Goal: Information Seeking & Learning: Find specific fact

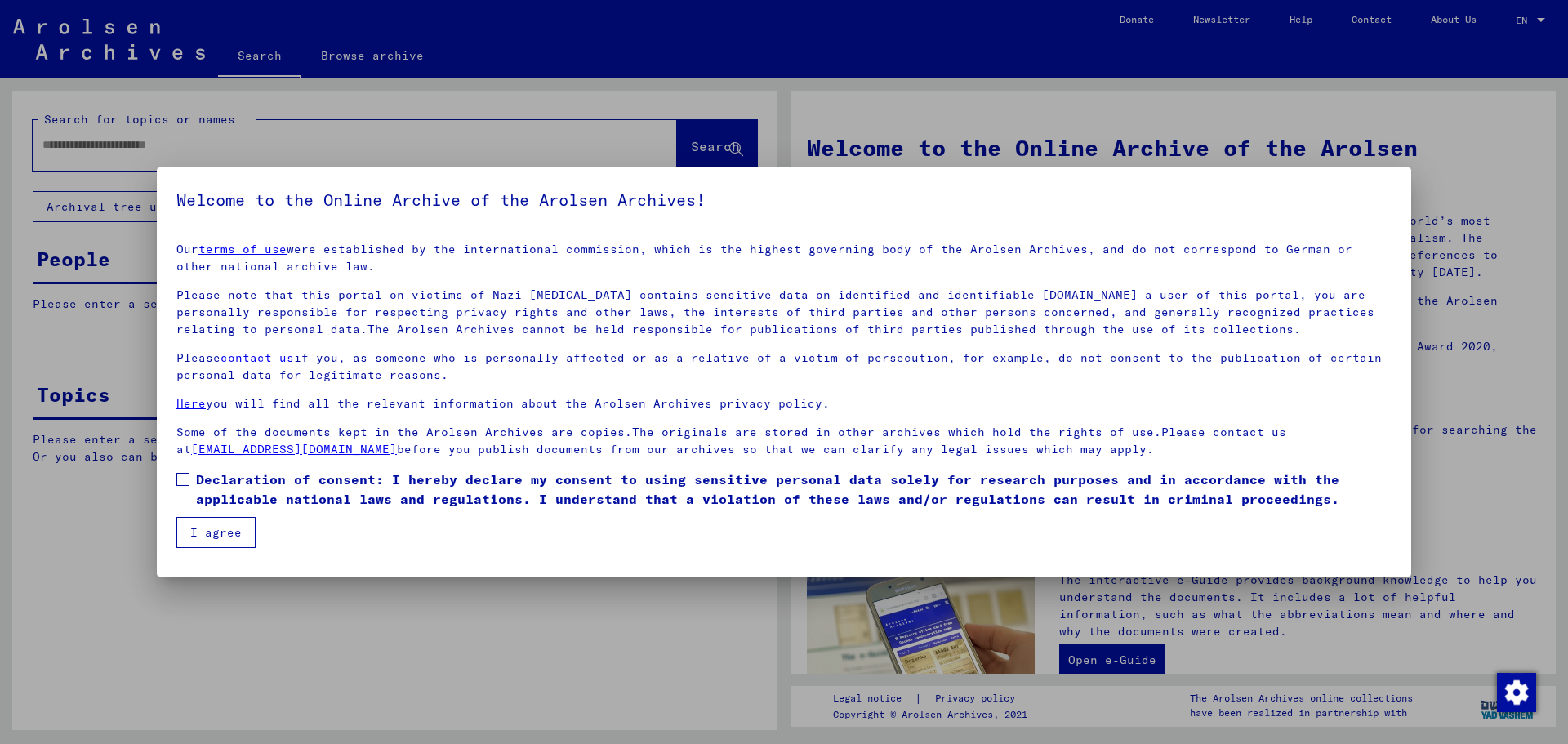
click at [579, 143] on div at bounding box center [784, 372] width 1568 height 744
click at [187, 478] on span at bounding box center [182, 479] width 13 height 13
click at [224, 538] on button "I agree" at bounding box center [215, 533] width 79 height 31
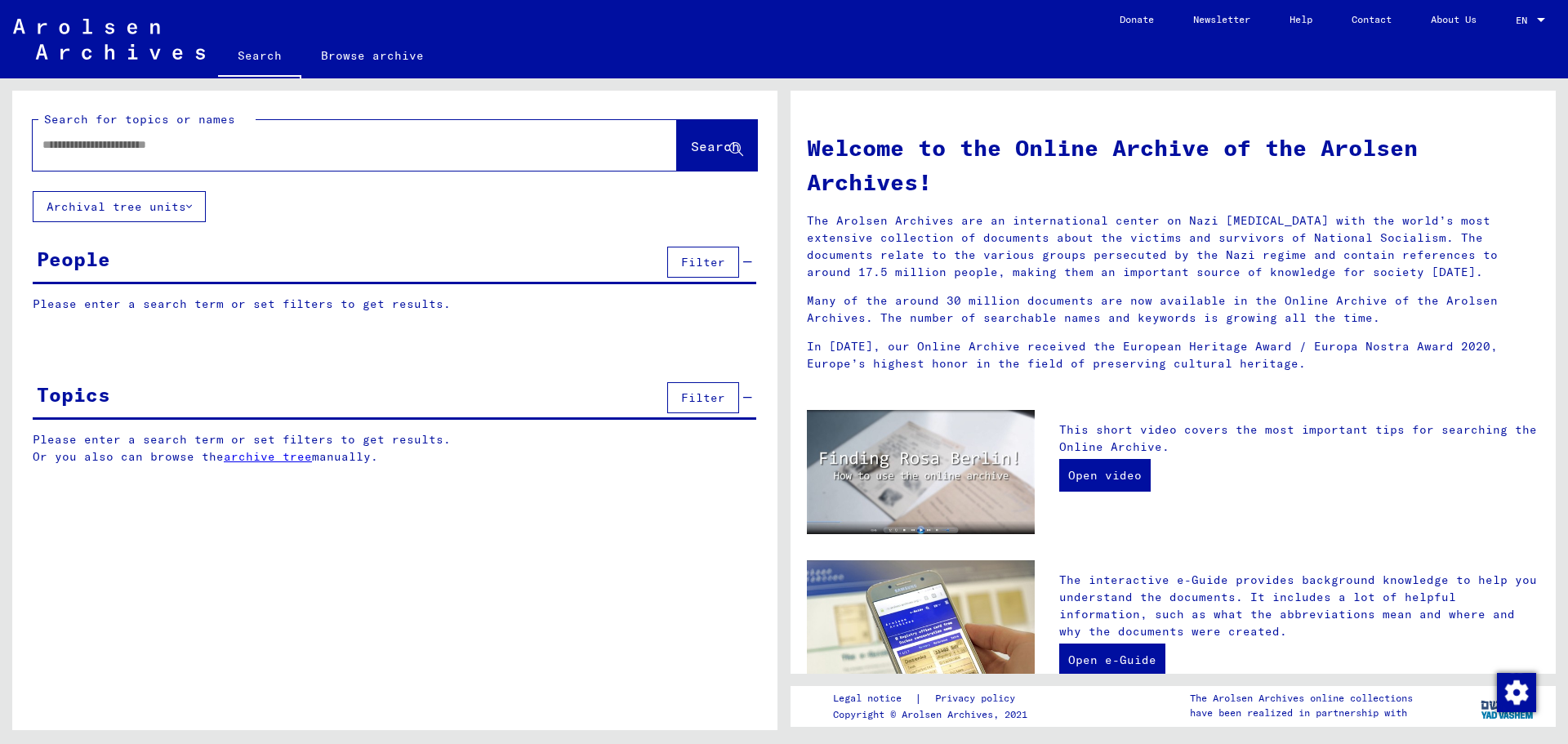
click at [167, 155] on div at bounding box center [330, 145] width 595 height 37
click at [127, 143] on input "text" at bounding box center [335, 144] width 585 height 17
paste input "*******"
click at [707, 147] on span "Search" at bounding box center [716, 146] width 49 height 16
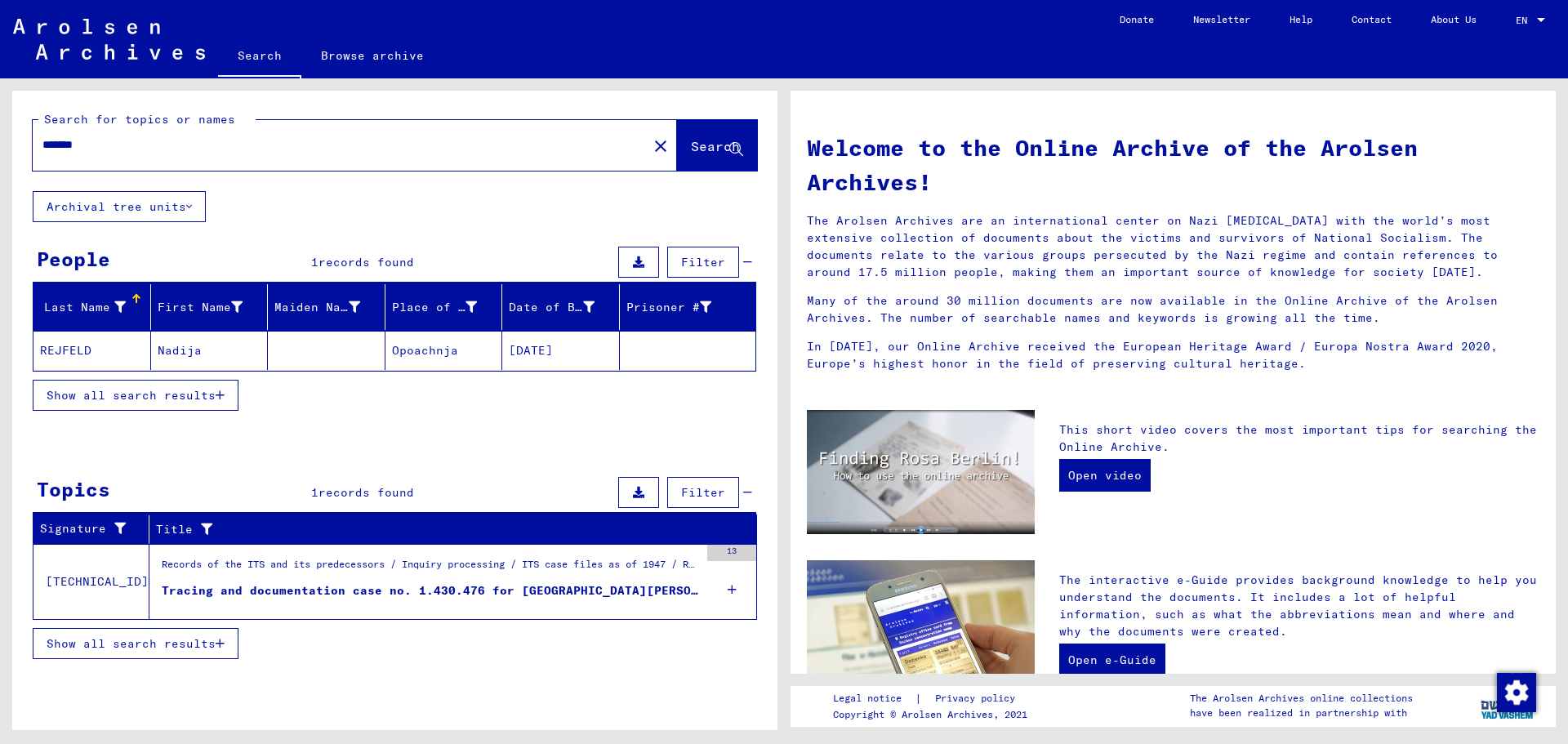
click at [59, 144] on input "*******" at bounding box center [335, 144] width 585 height 17
click at [708, 158] on button "Search" at bounding box center [717, 145] width 80 height 51
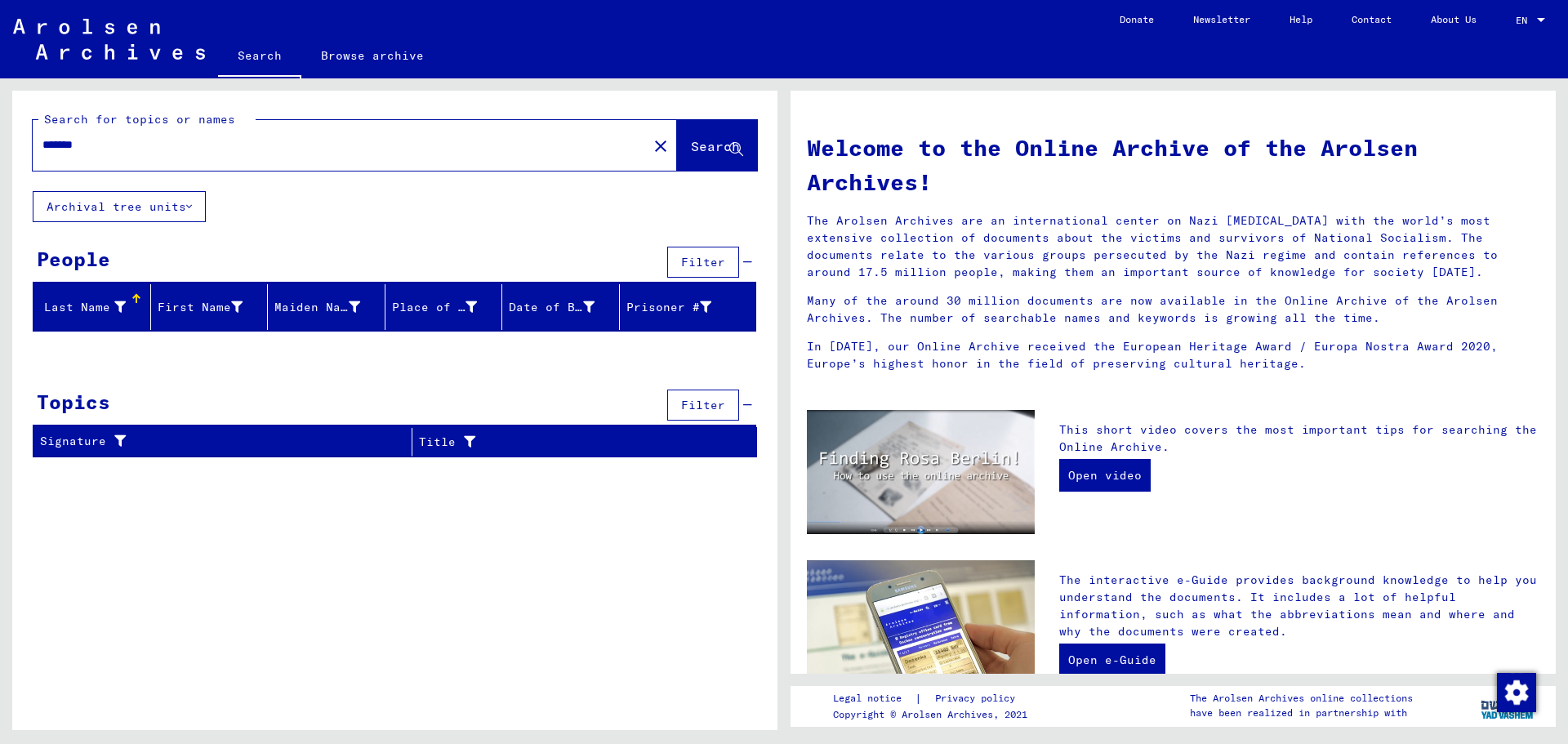
drag, startPoint x: 179, startPoint y: 133, endPoint x: 88, endPoint y: 142, distance: 91.4
click at [88, 142] on div "*******" at bounding box center [330, 145] width 595 height 37
click at [88, 142] on input "*******" at bounding box center [335, 144] width 585 height 17
drag, startPoint x: 115, startPoint y: 141, endPoint x: 29, endPoint y: 150, distance: 86.5
click at [29, 150] on div "Search for topics or names ******* close Search" at bounding box center [395, 141] width 765 height 101
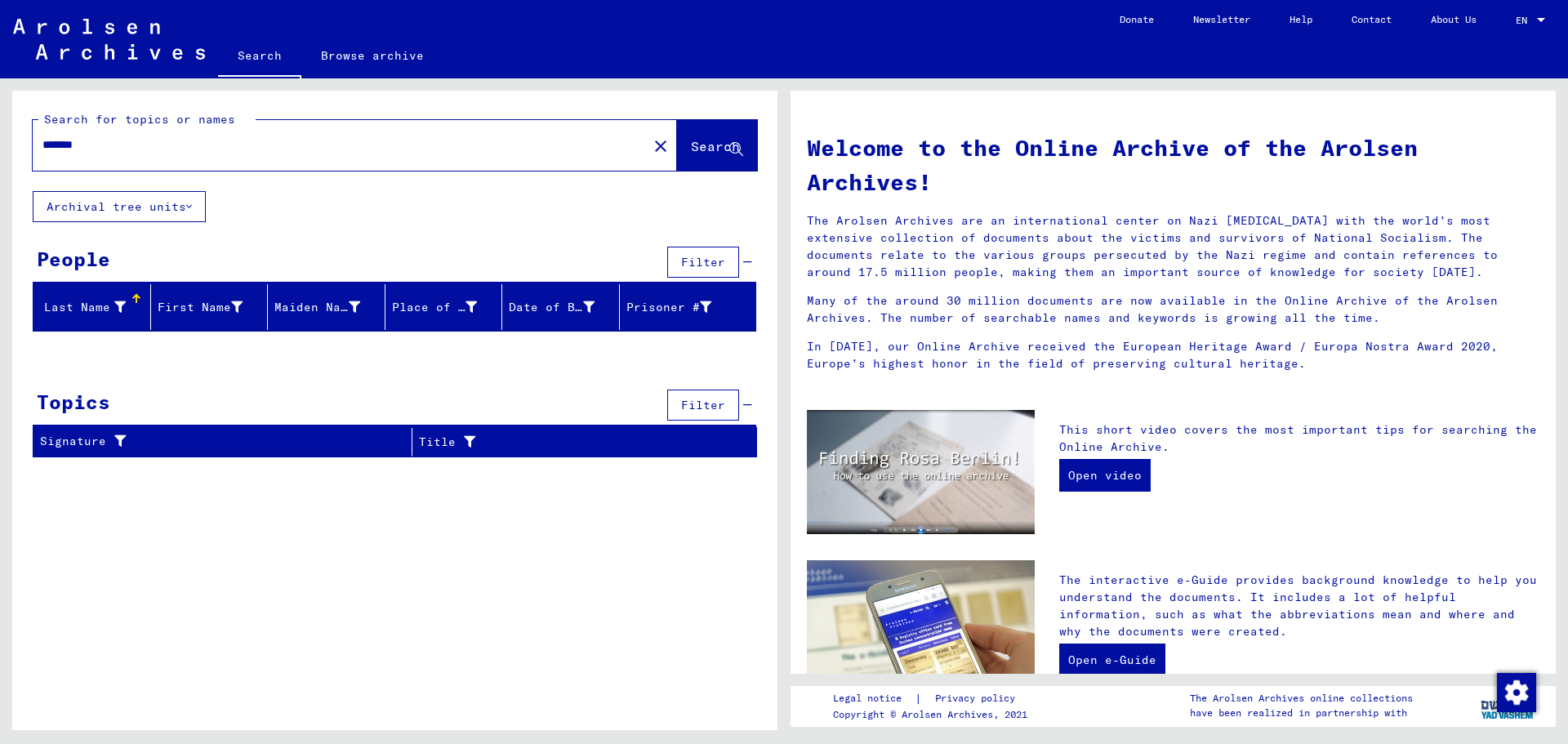
paste input "******"
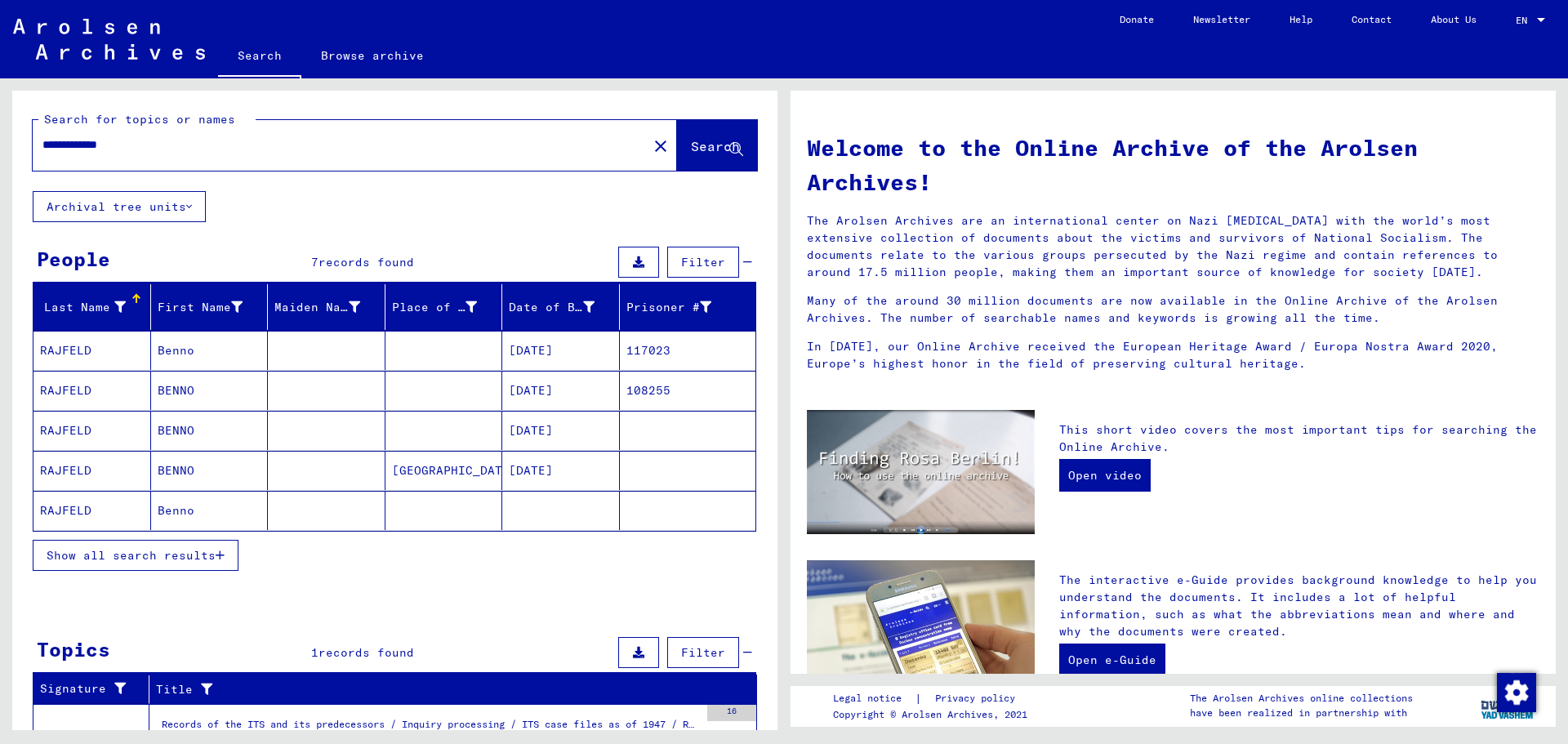
click at [93, 353] on mat-cell "RAJFELD" at bounding box center [93, 350] width 118 height 39
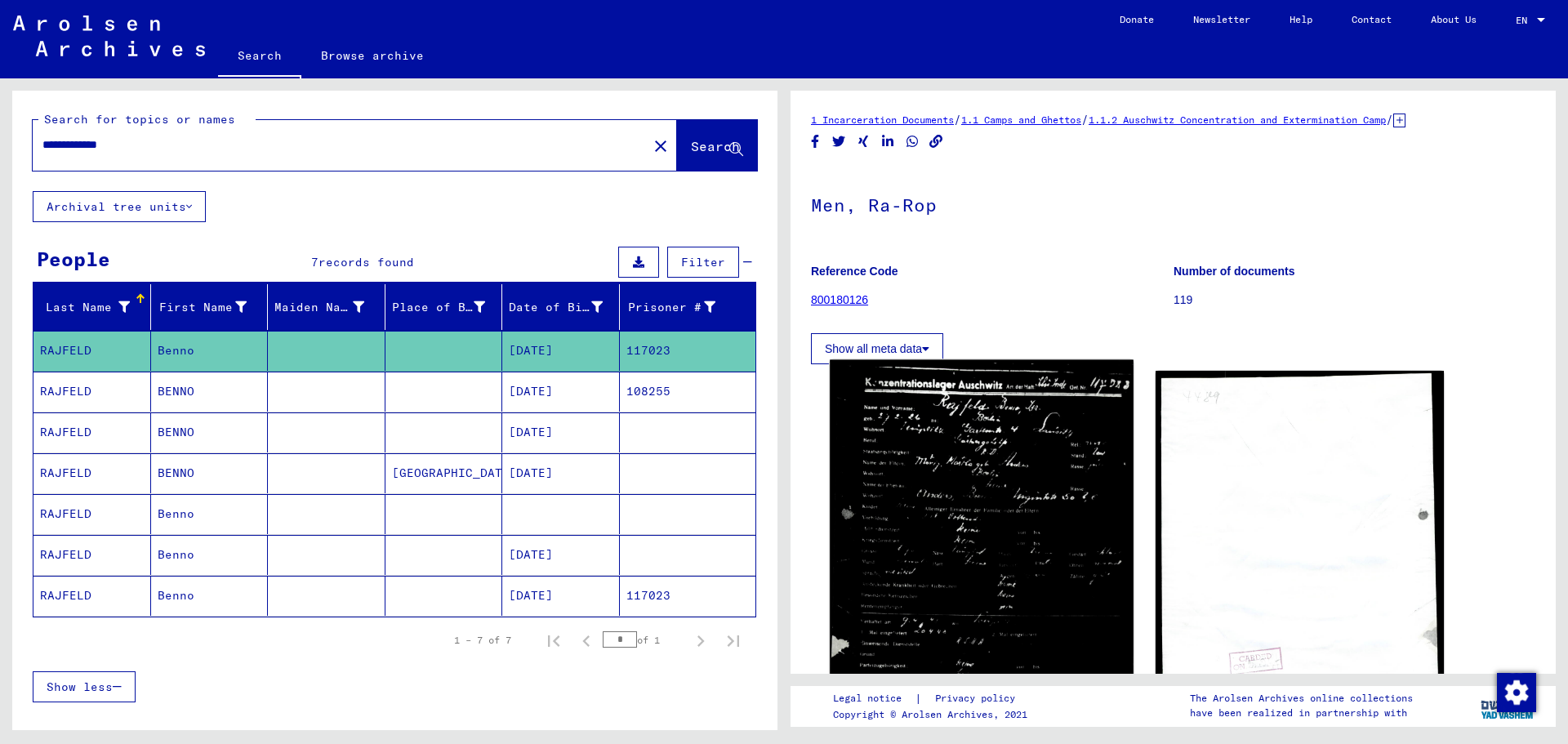
click at [985, 475] on img at bounding box center [982, 580] width 303 height 440
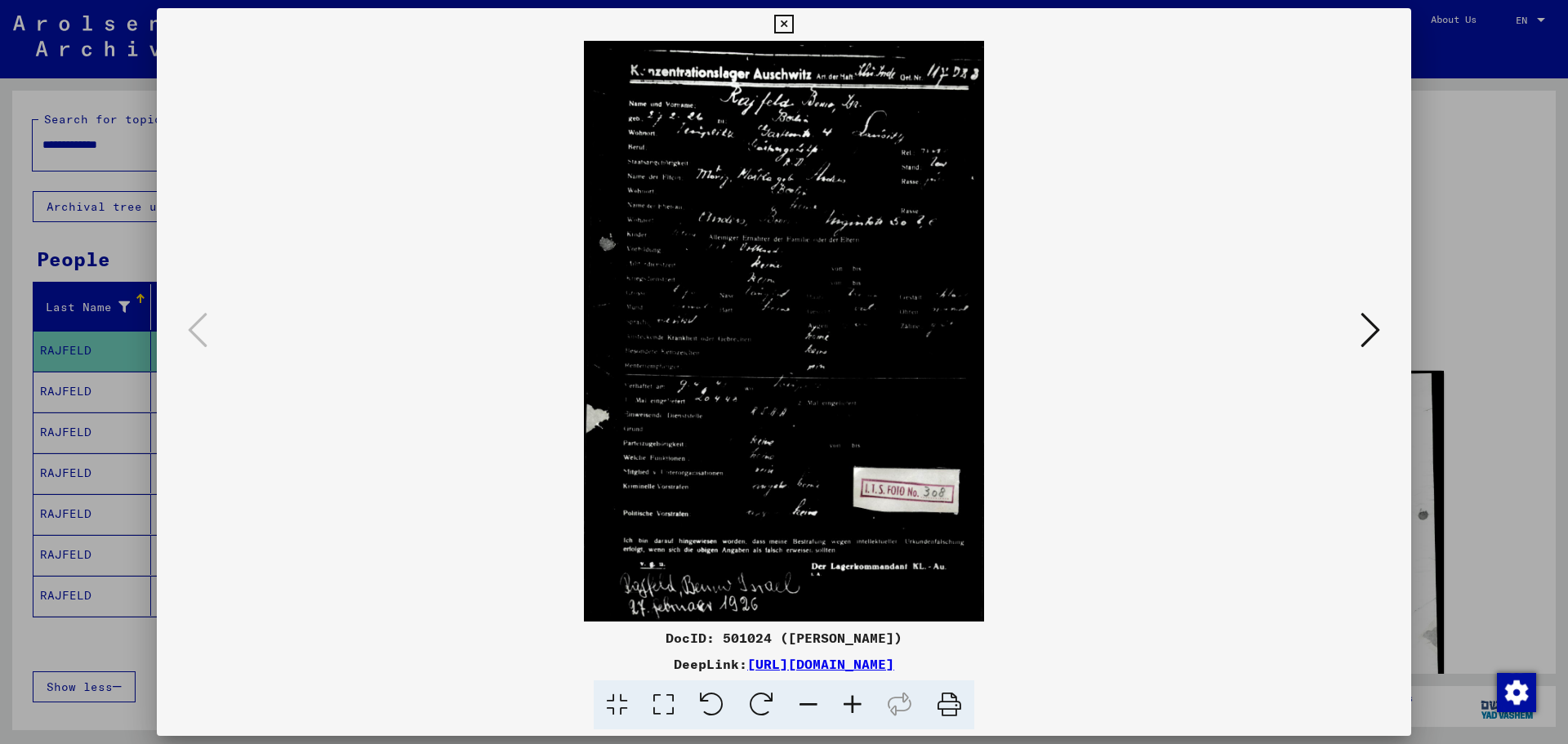
click at [787, 22] on icon at bounding box center [783, 24] width 19 height 20
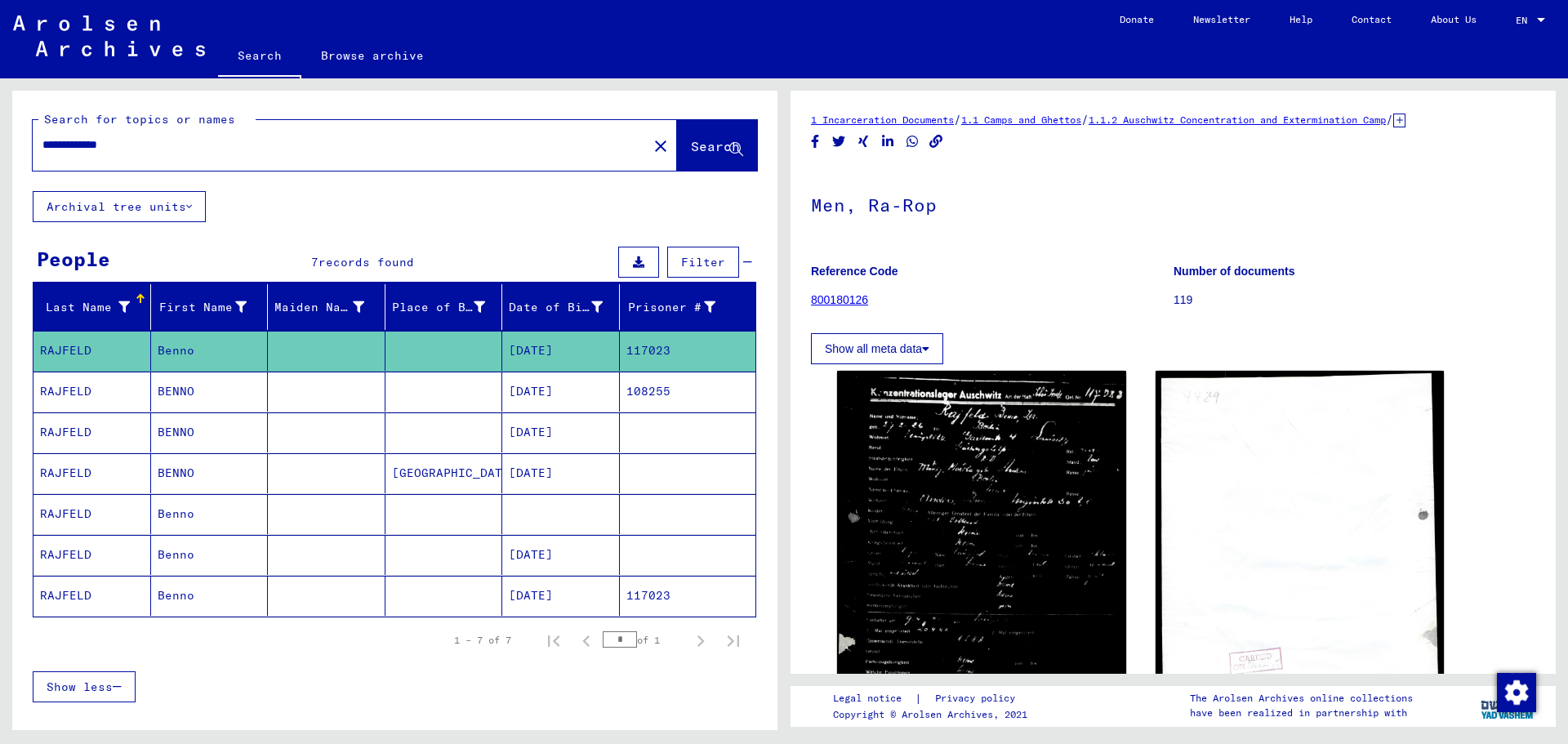
click at [219, 396] on mat-cell "BENNO" at bounding box center [211, 392] width 118 height 40
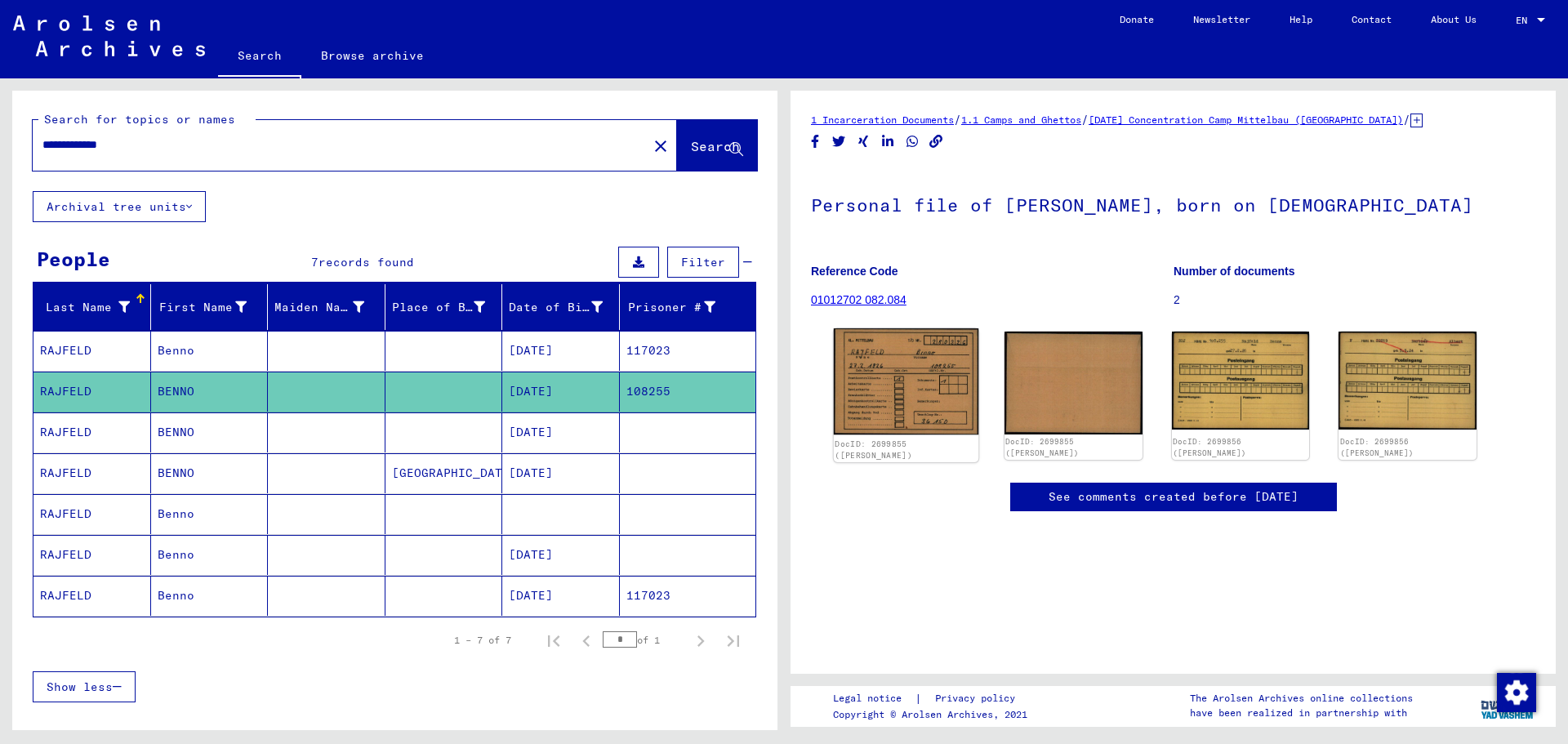
click at [905, 402] on img at bounding box center [906, 382] width 144 height 107
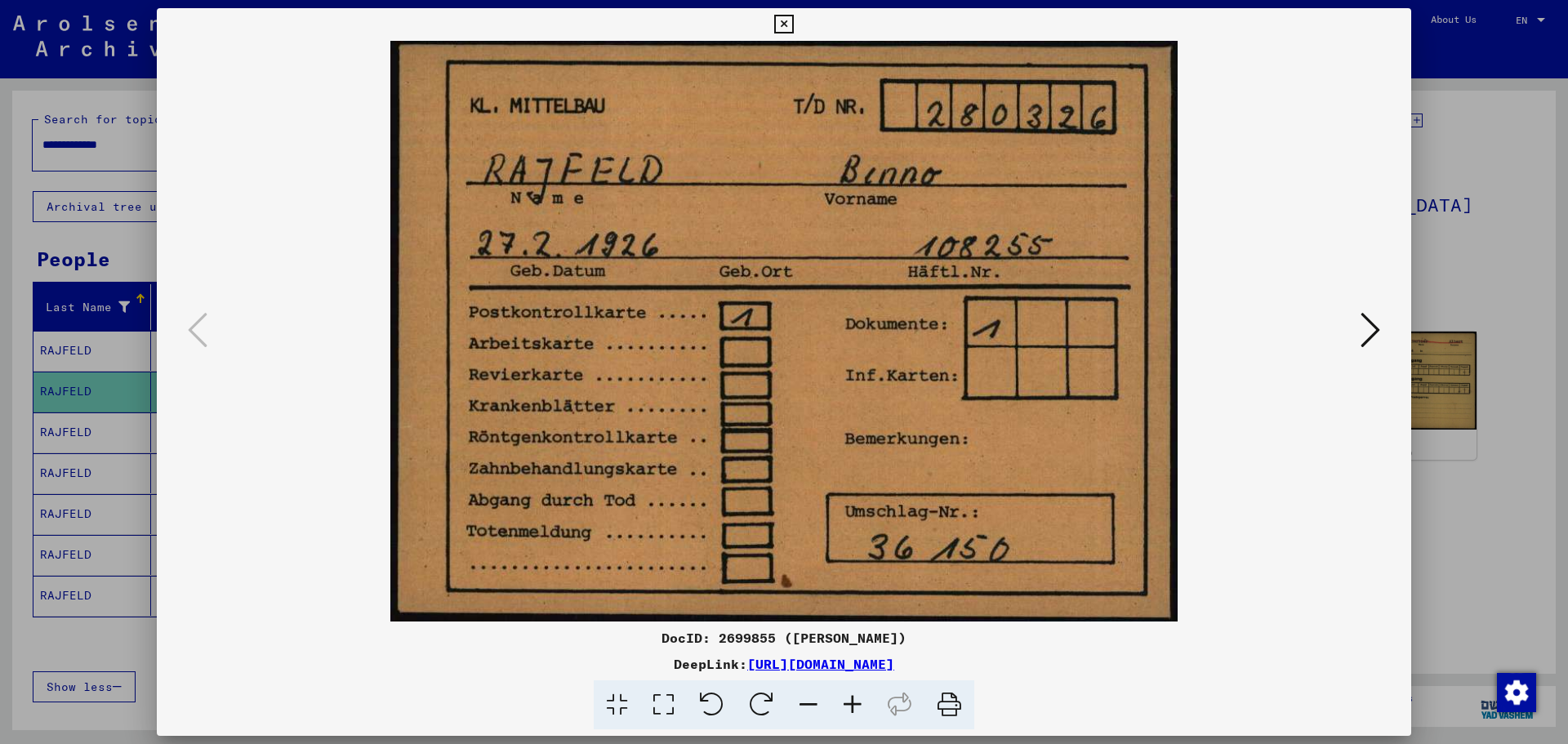
click at [1385, 323] on button at bounding box center [1370, 330] width 29 height 46
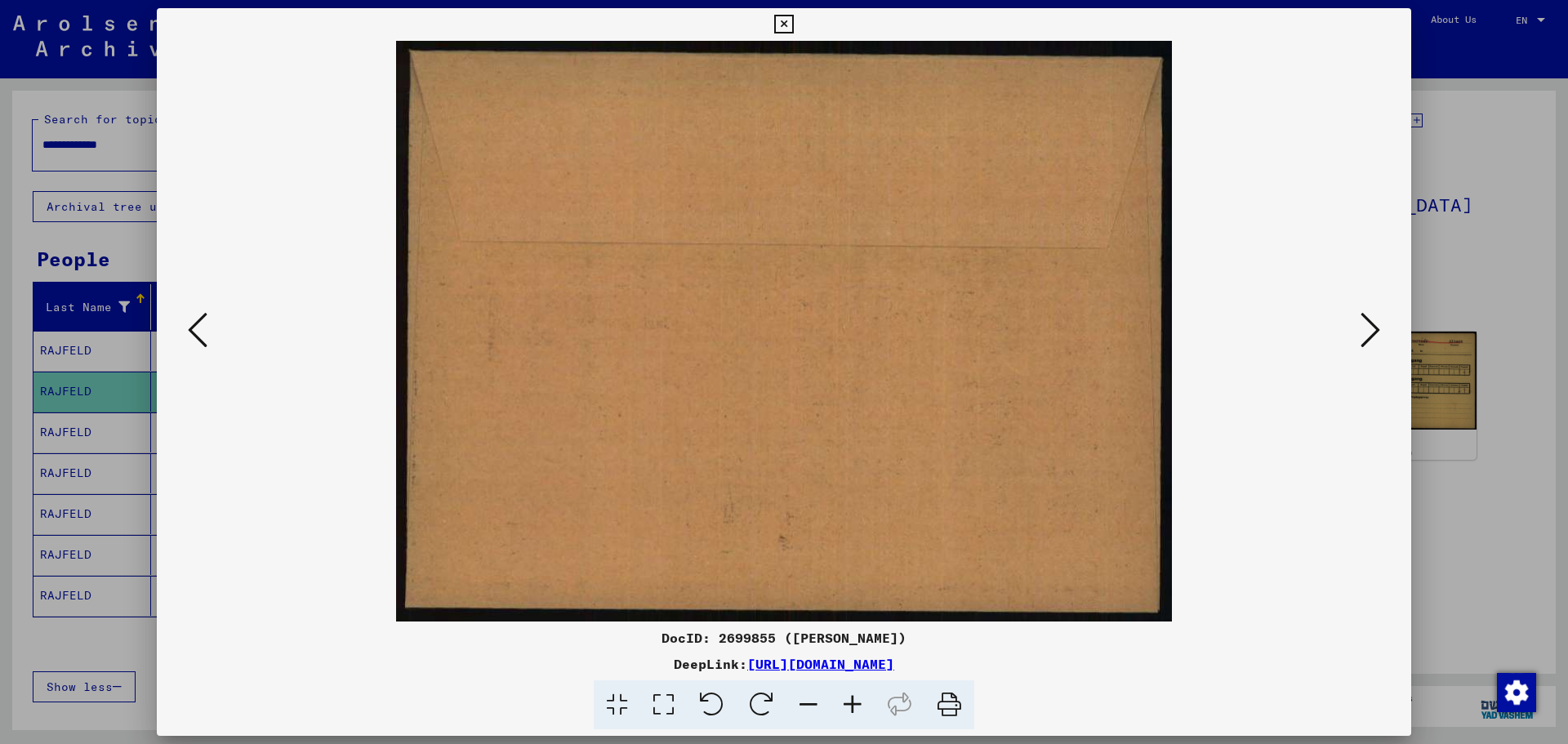
click at [1385, 323] on button at bounding box center [1370, 330] width 29 height 46
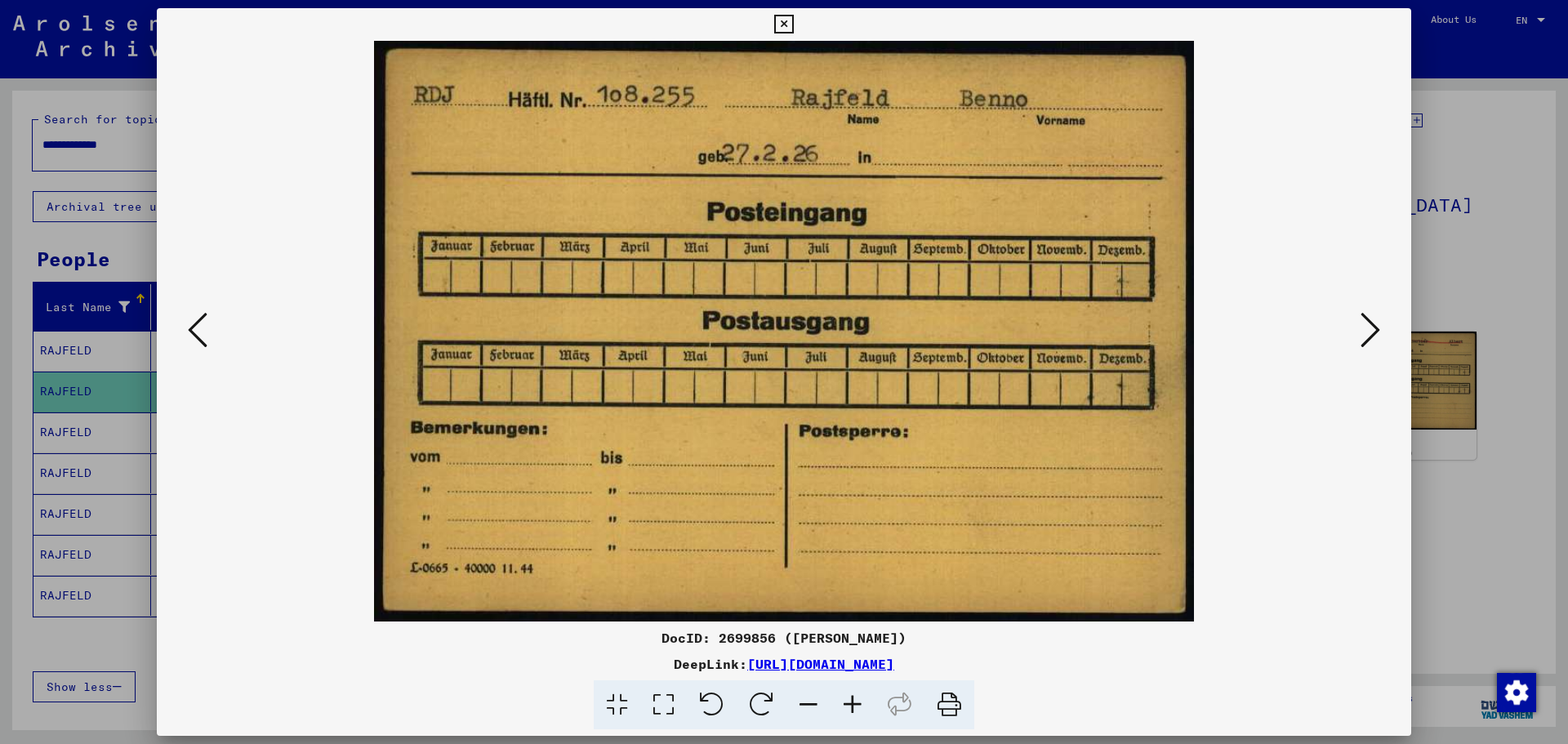
click at [780, 27] on icon at bounding box center [783, 24] width 19 height 20
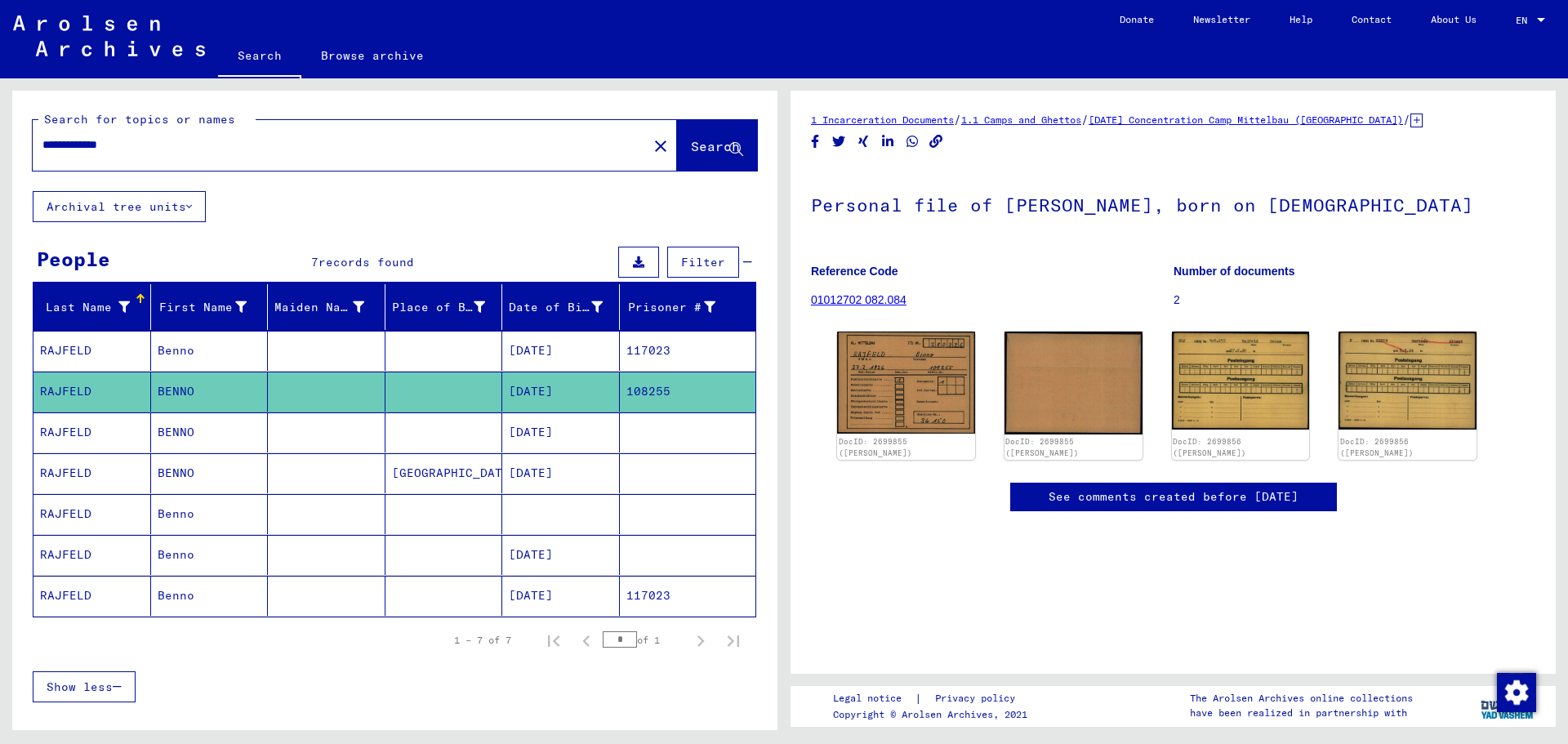
click at [462, 444] on mat-cell at bounding box center [445, 433] width 118 height 40
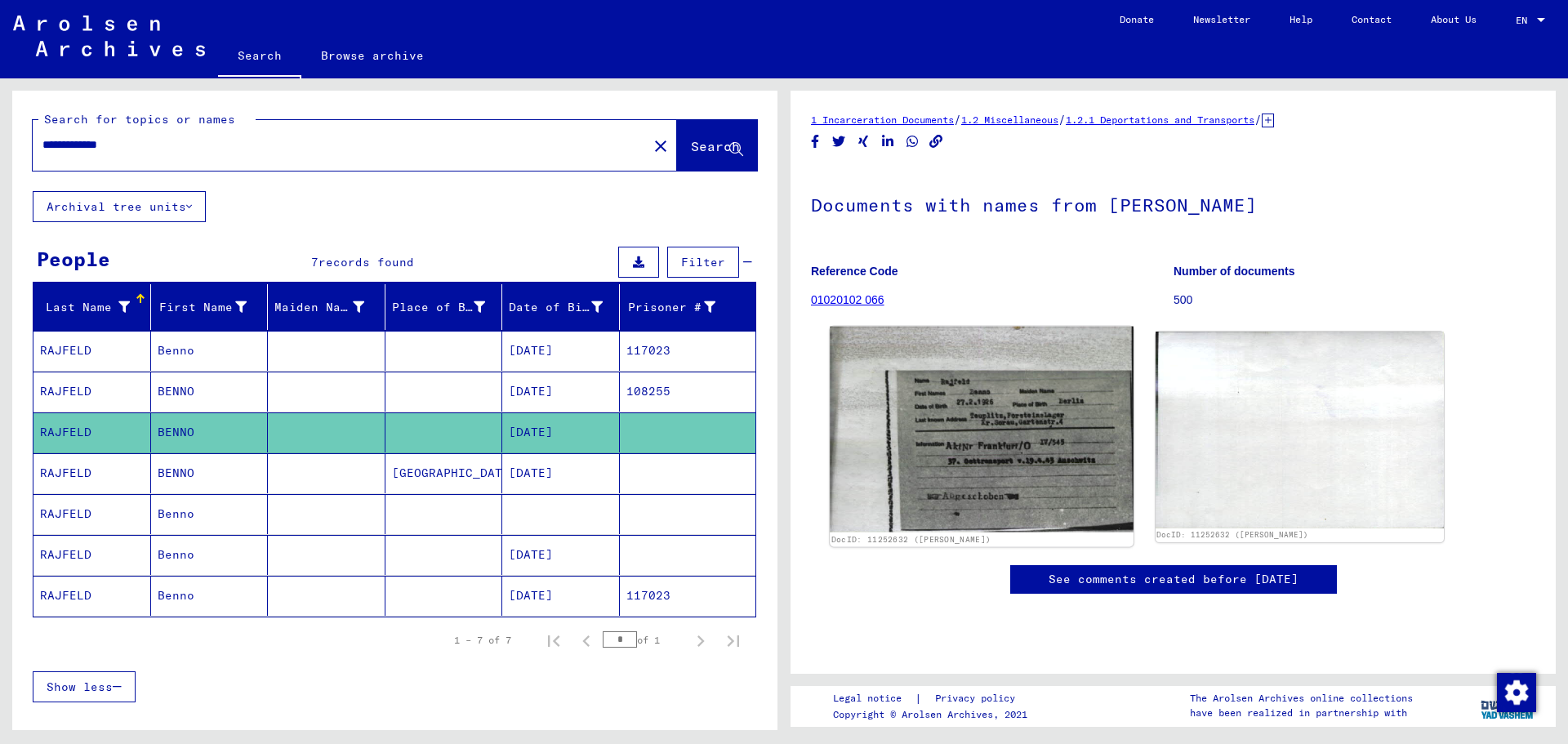
click at [1006, 425] on img at bounding box center [982, 429] width 303 height 206
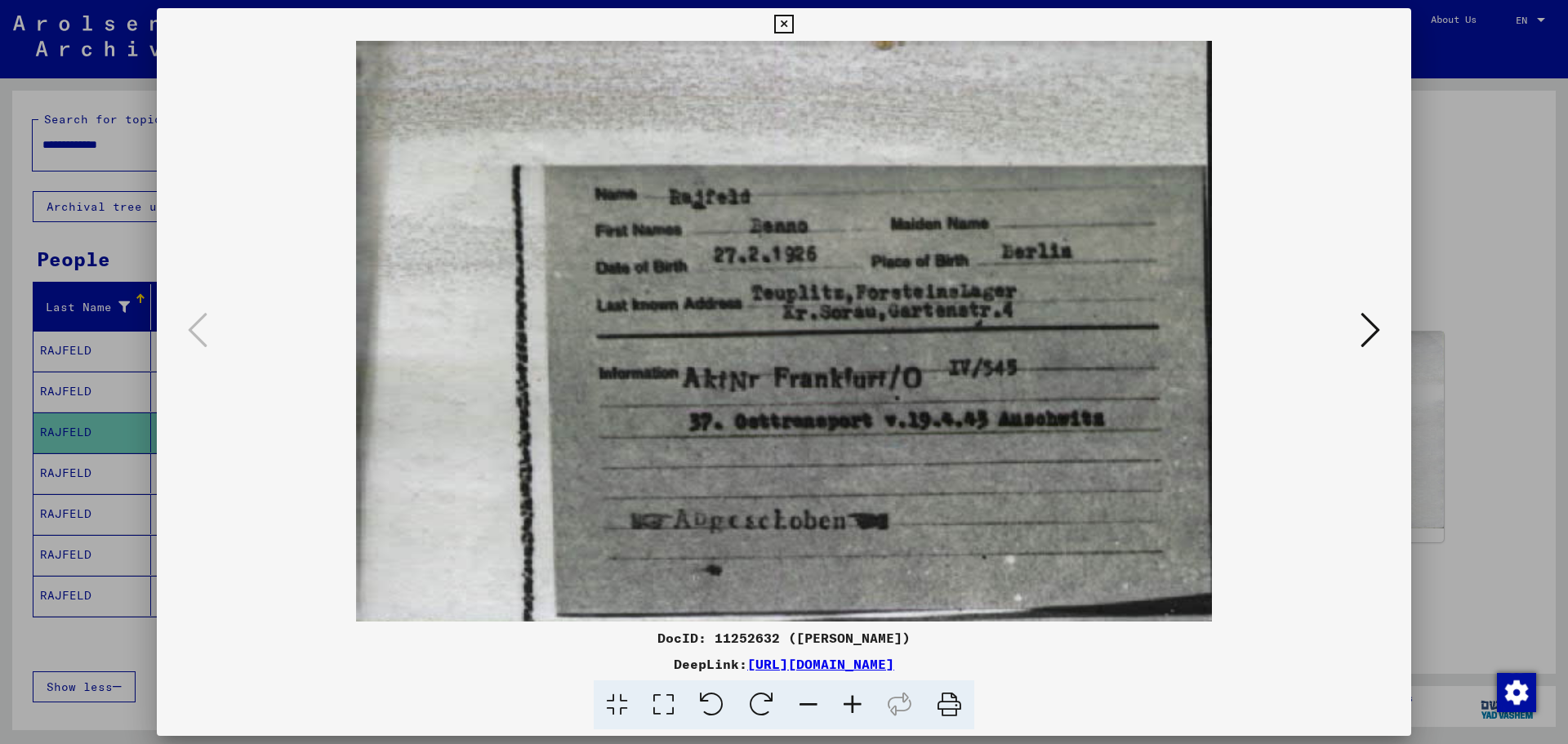
click at [786, 19] on icon at bounding box center [783, 24] width 19 height 20
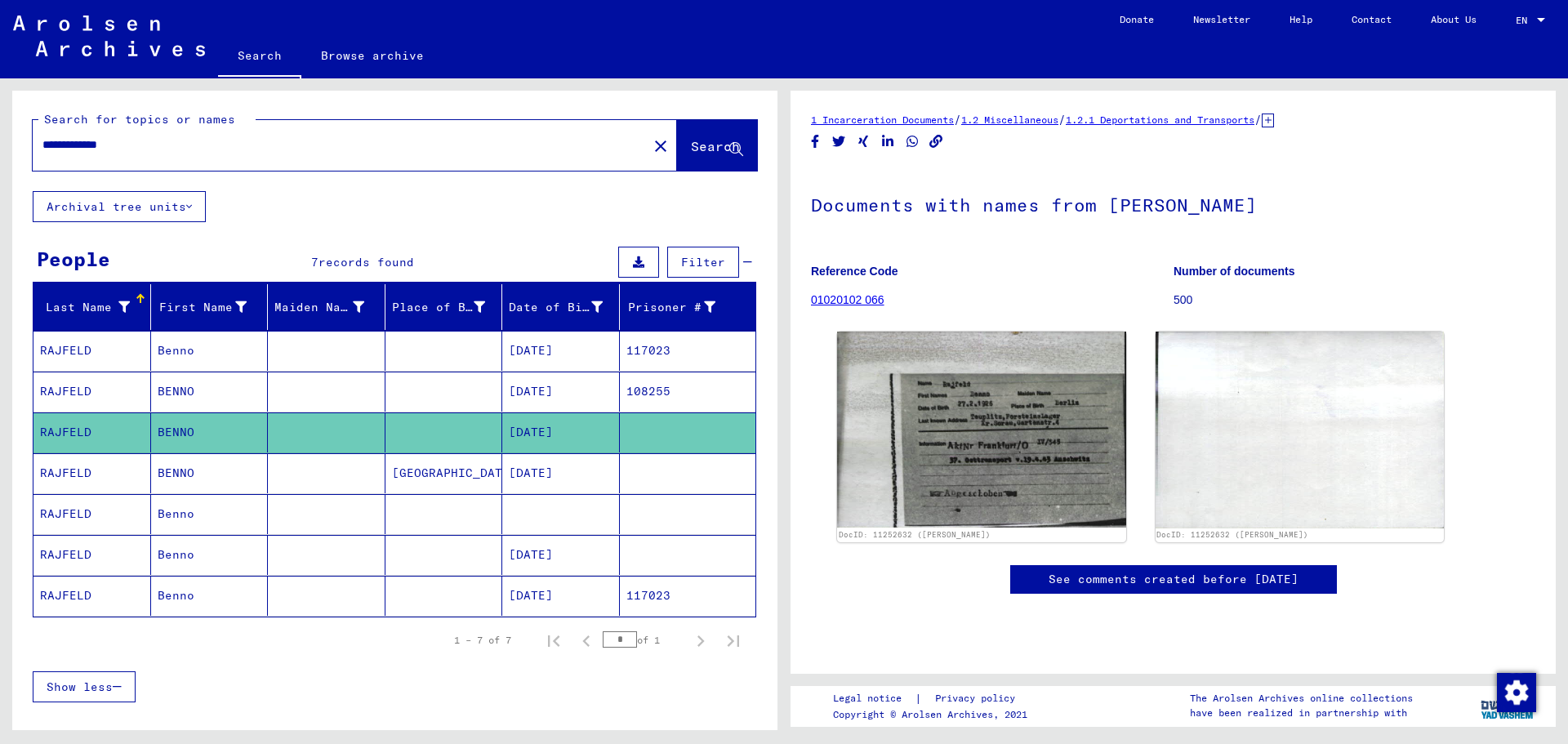
click at [339, 478] on mat-cell at bounding box center [327, 474] width 118 height 40
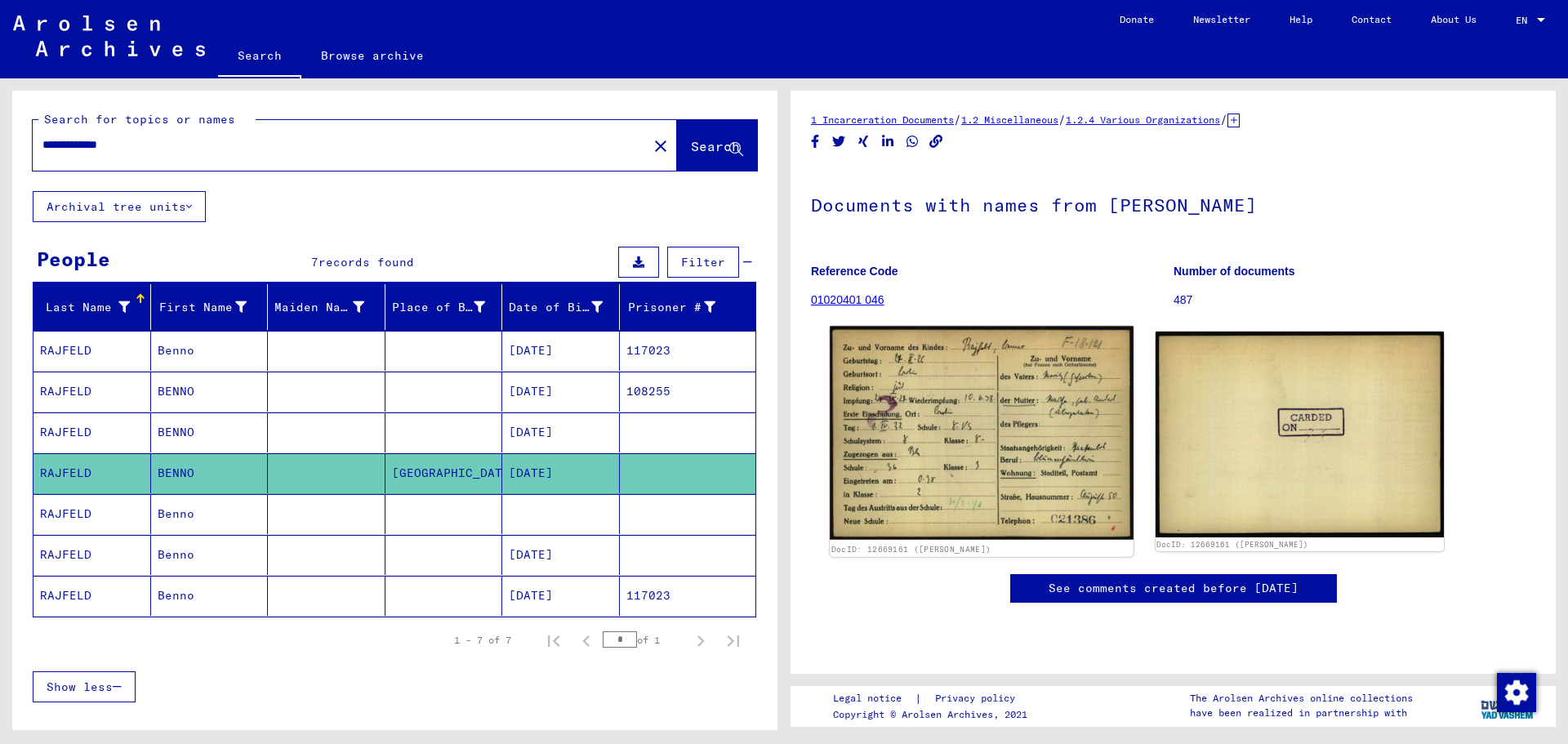
click at [989, 401] on img at bounding box center [982, 433] width 303 height 214
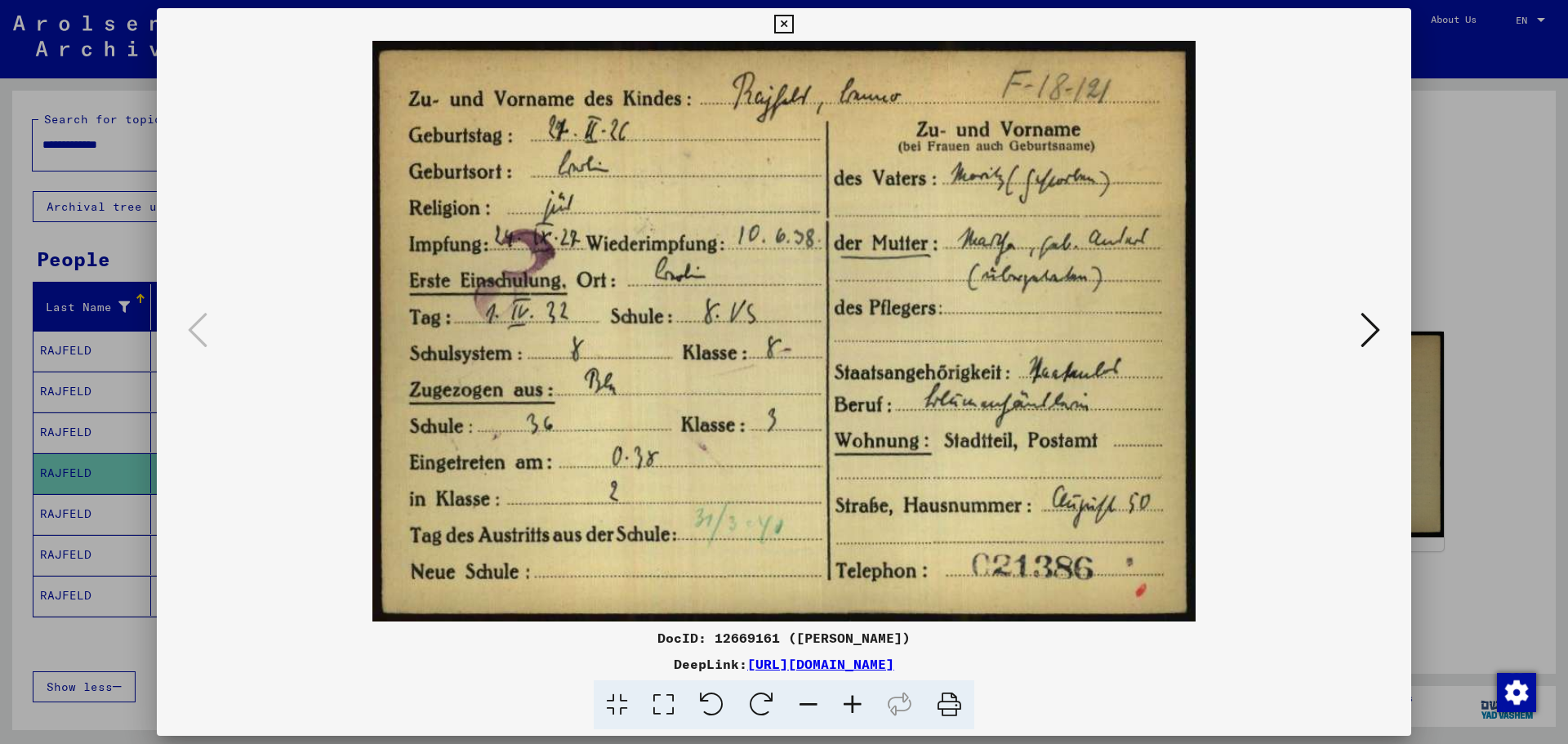
click at [989, 401] on img at bounding box center [784, 331] width 1143 height 581
click at [785, 33] on icon at bounding box center [783, 24] width 19 height 20
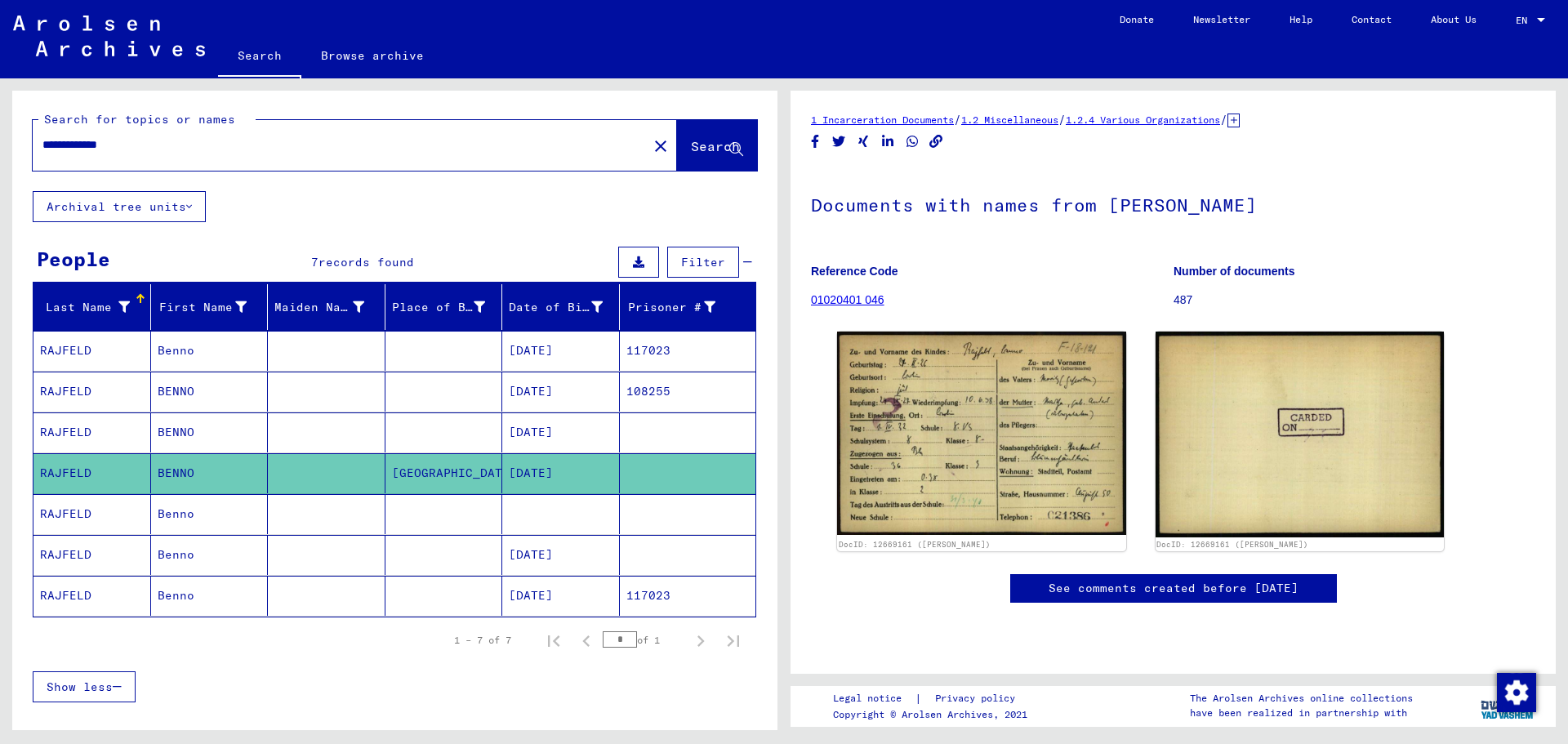
click at [545, 523] on mat-cell at bounding box center [562, 514] width 118 height 40
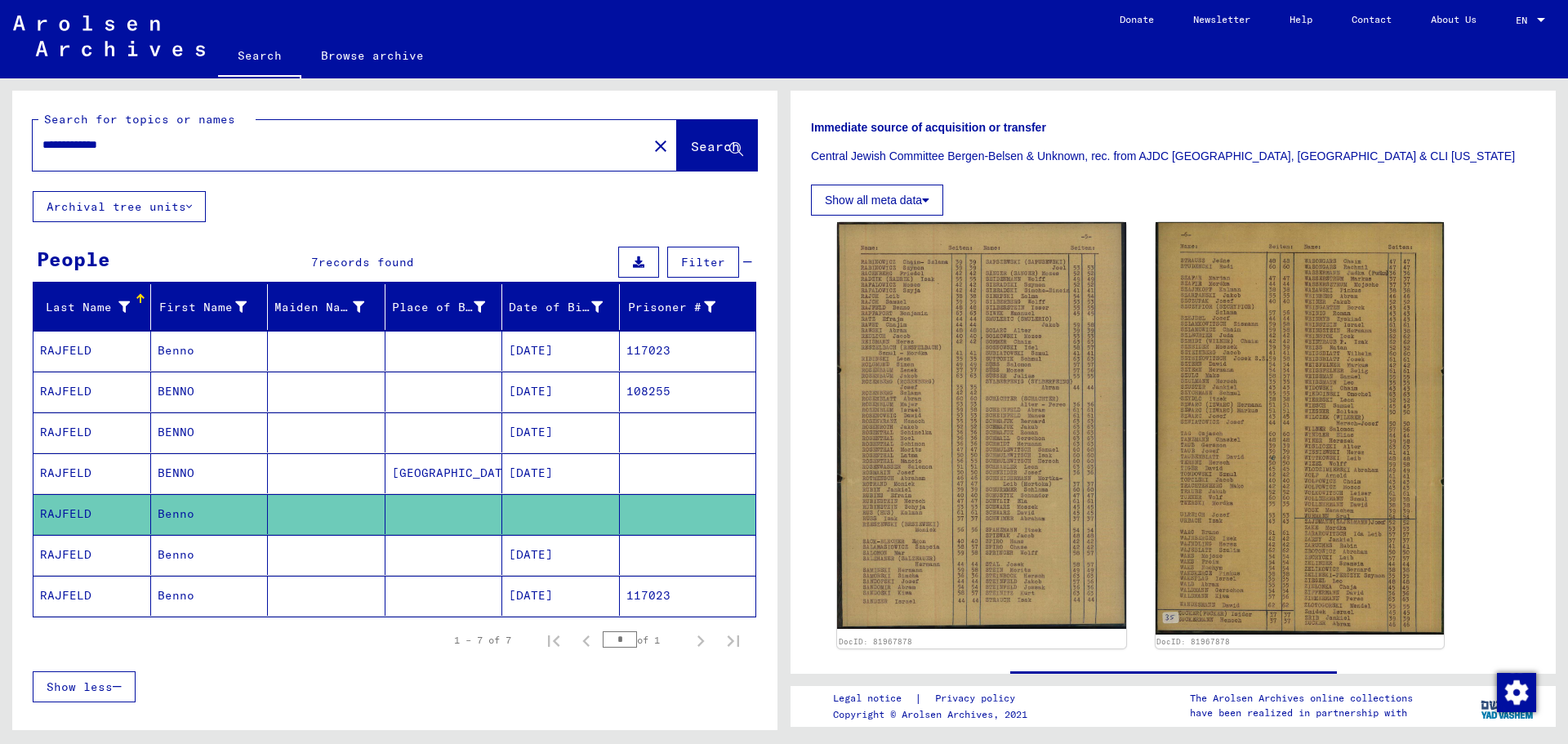
scroll to position [475, 0]
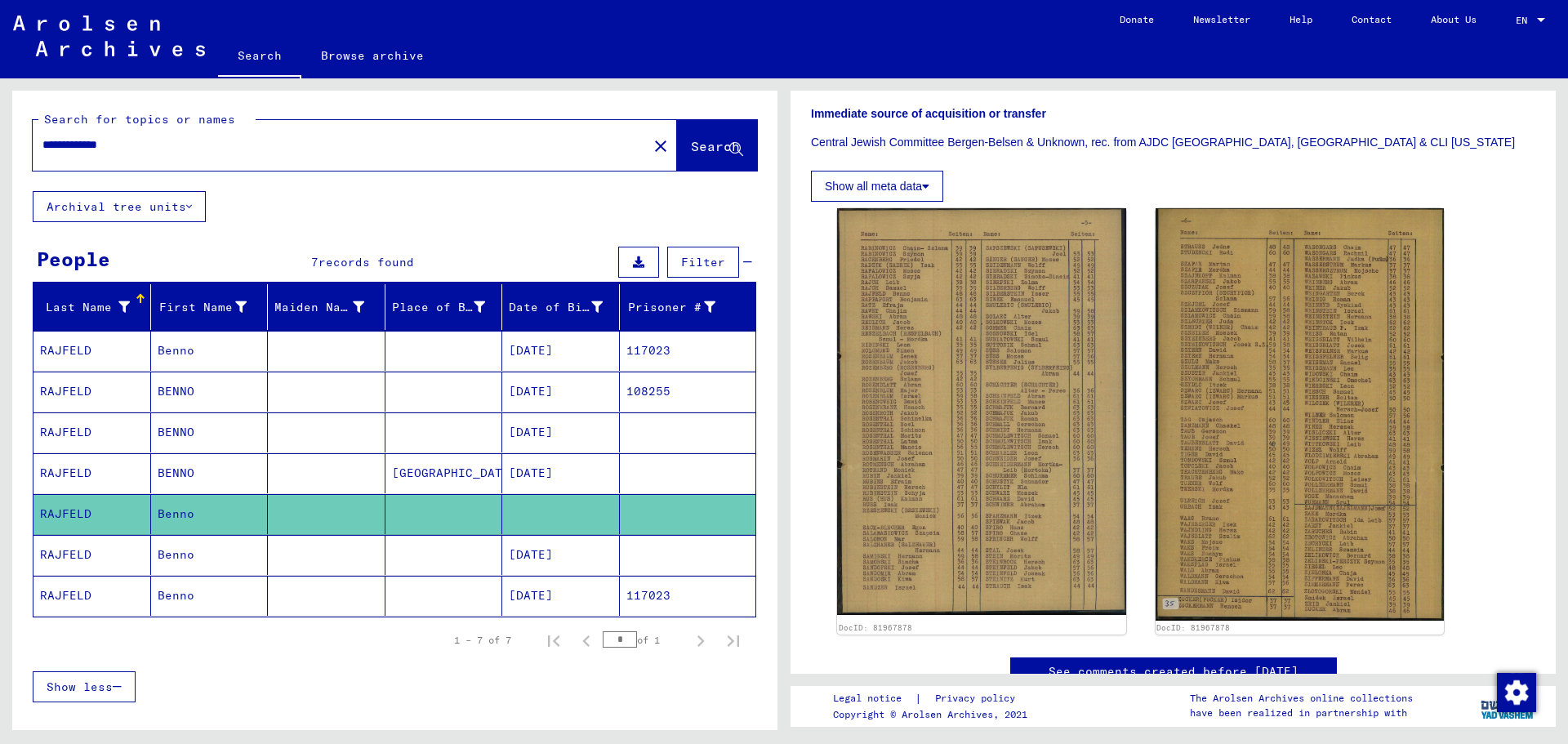
click at [513, 554] on mat-cell "[DATE]" at bounding box center [562, 555] width 118 height 40
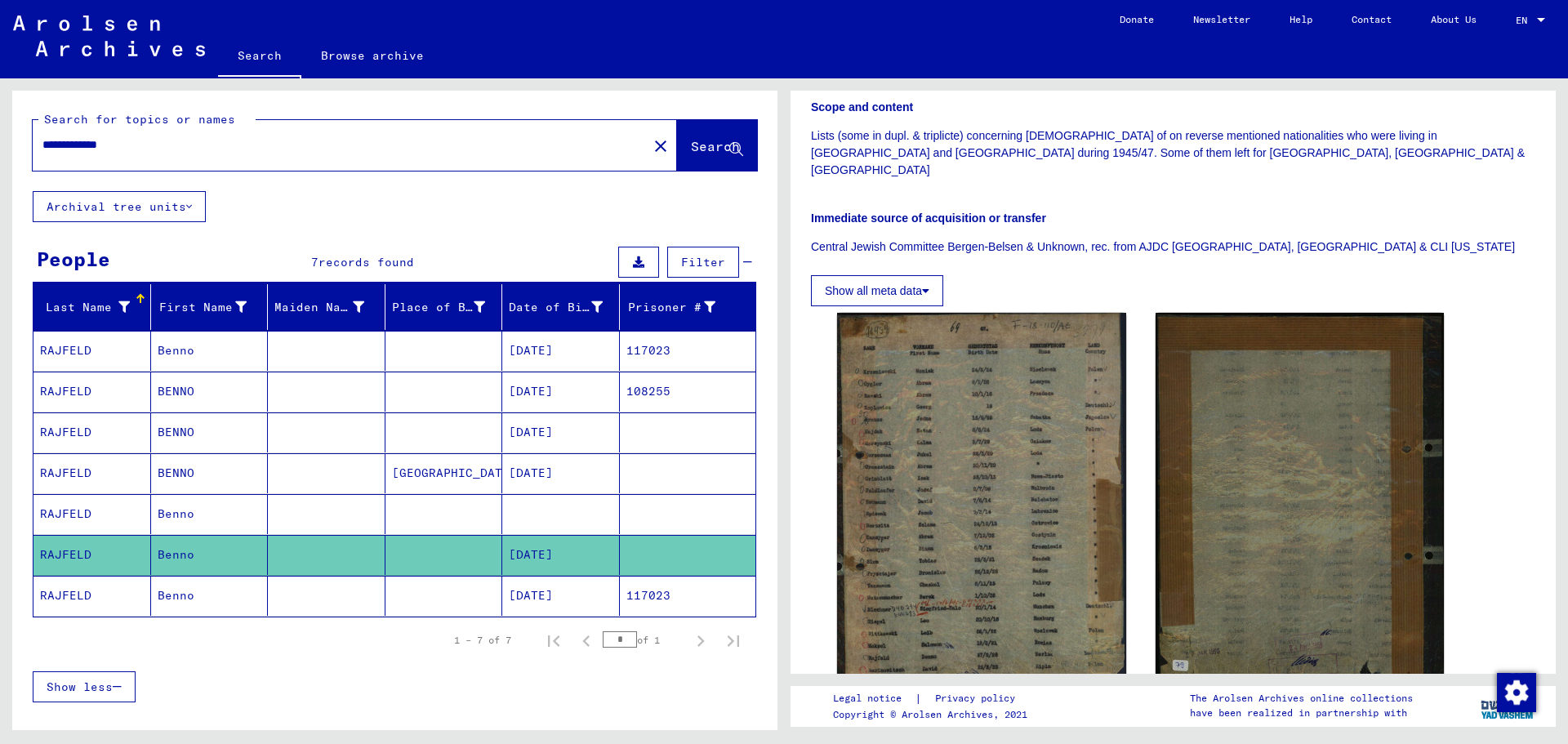
scroll to position [406, 0]
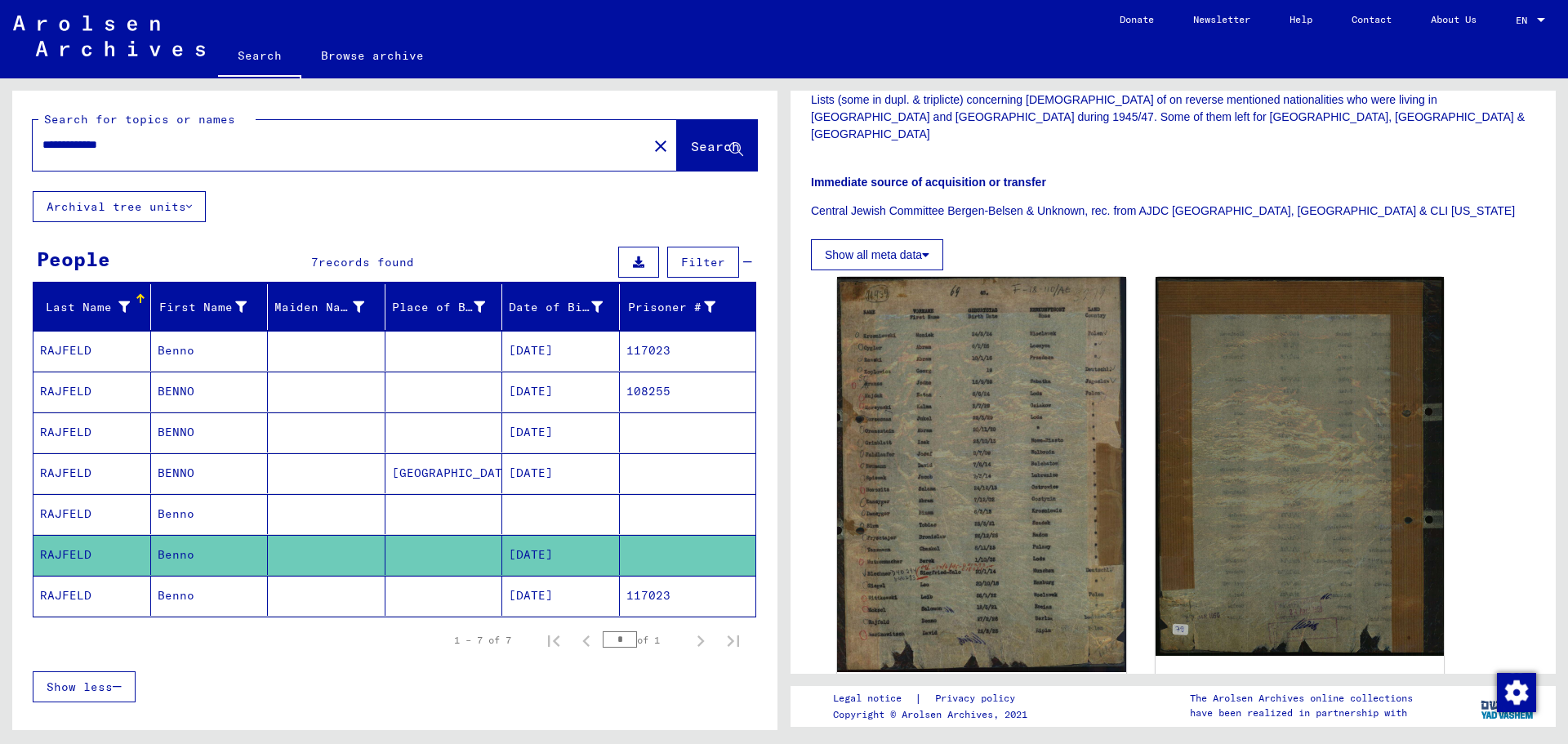
click at [573, 592] on mat-cell "[DATE]" at bounding box center [562, 596] width 118 height 40
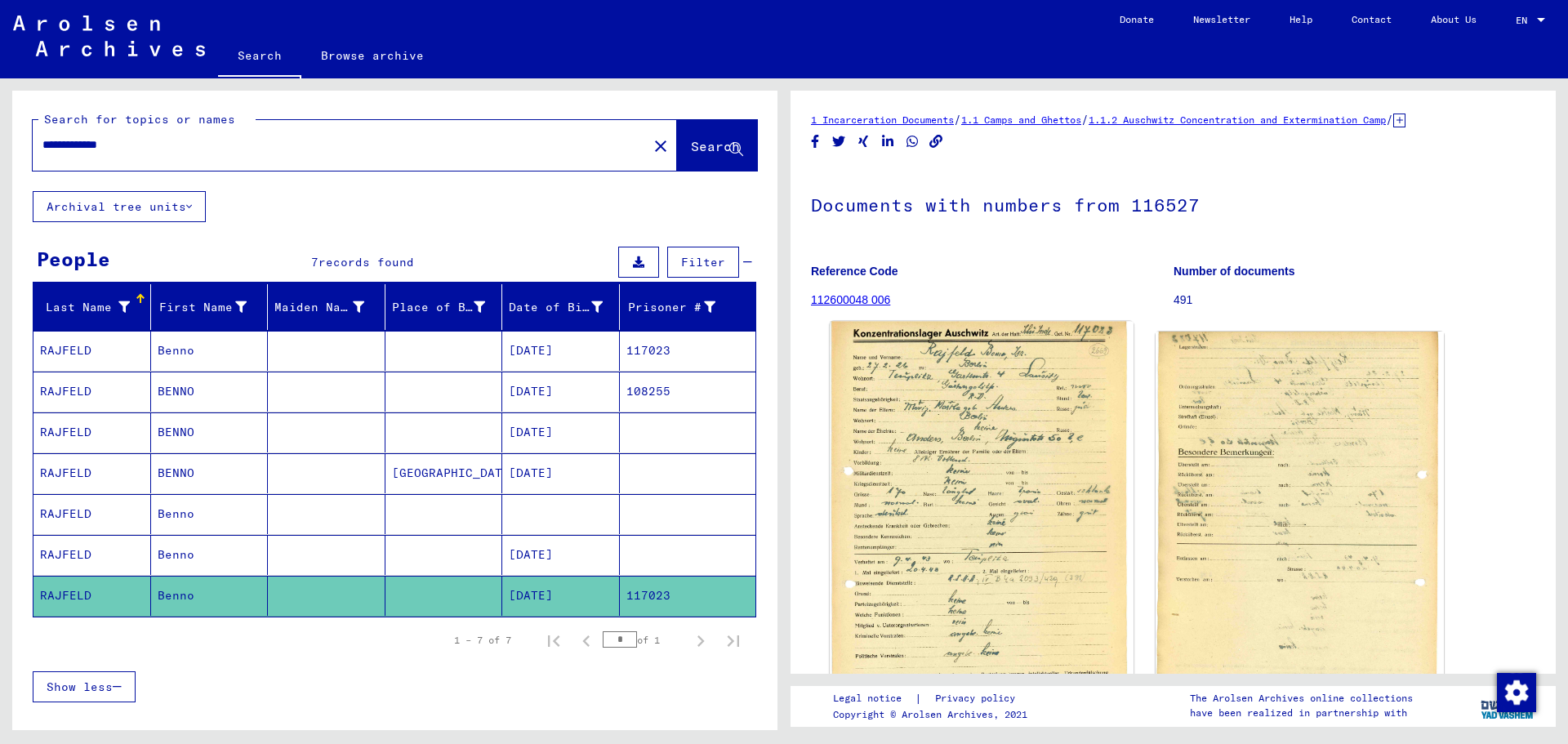
click at [974, 524] on img at bounding box center [982, 531] width 303 height 417
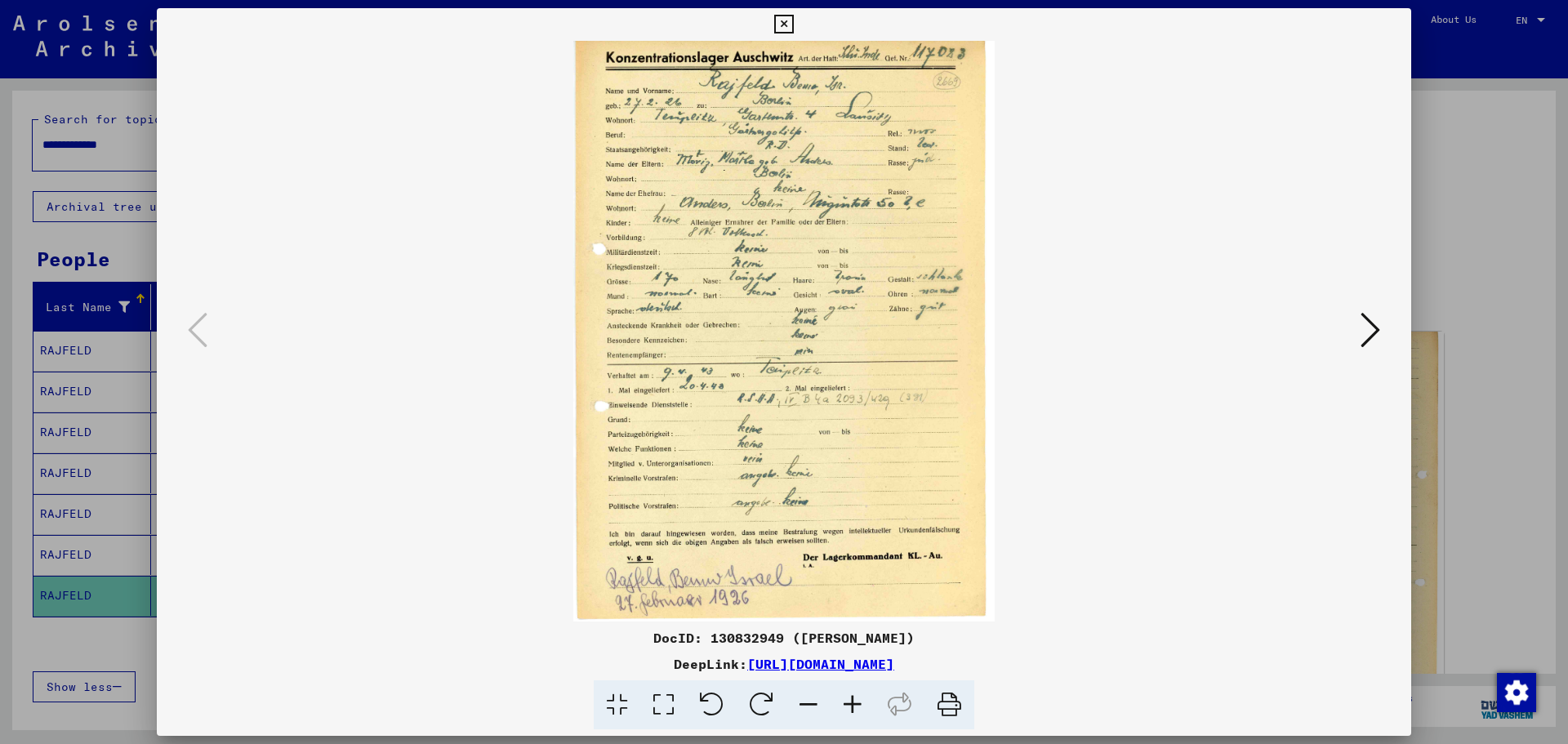
click at [854, 708] on icon at bounding box center [852, 705] width 44 height 50
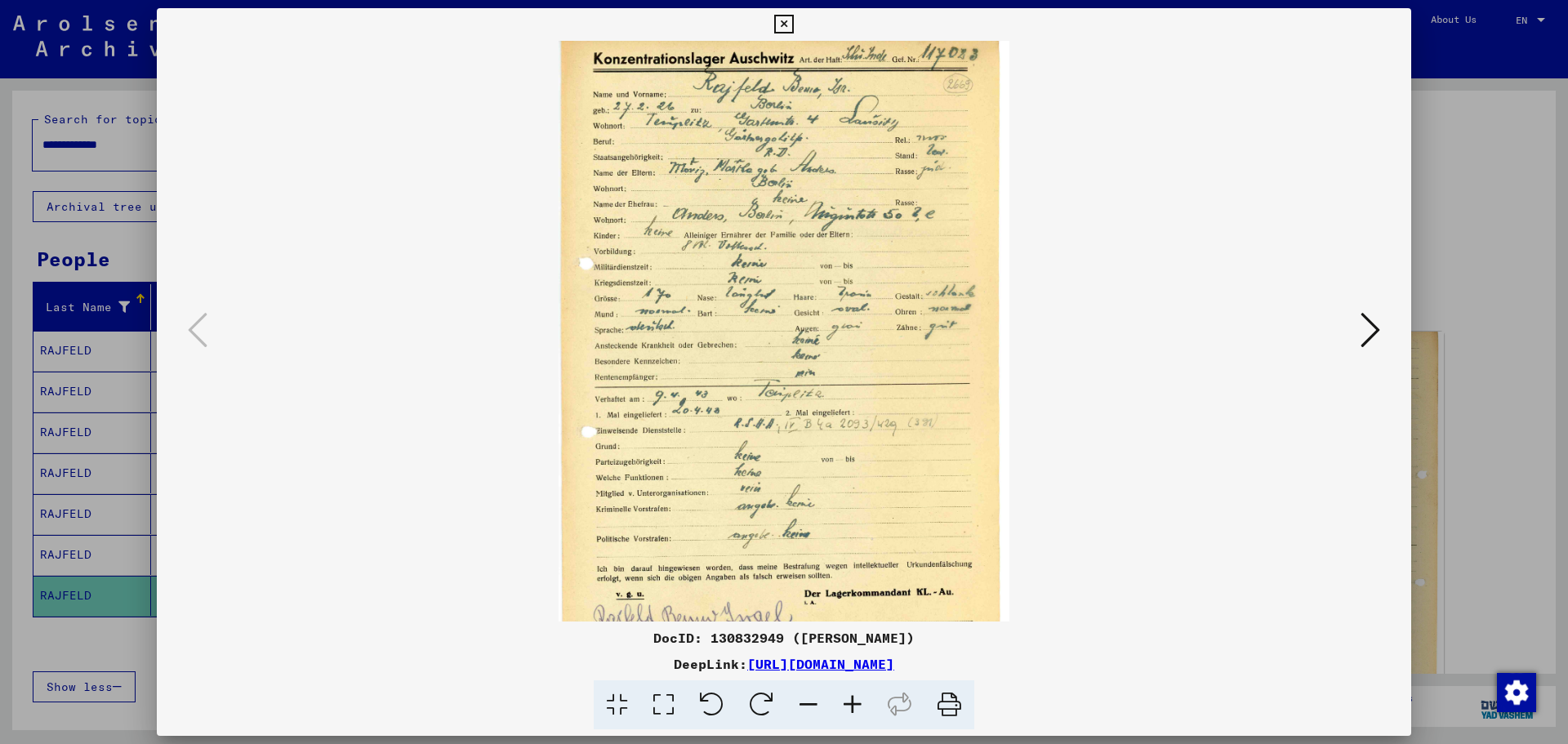
click at [854, 708] on icon at bounding box center [852, 705] width 44 height 50
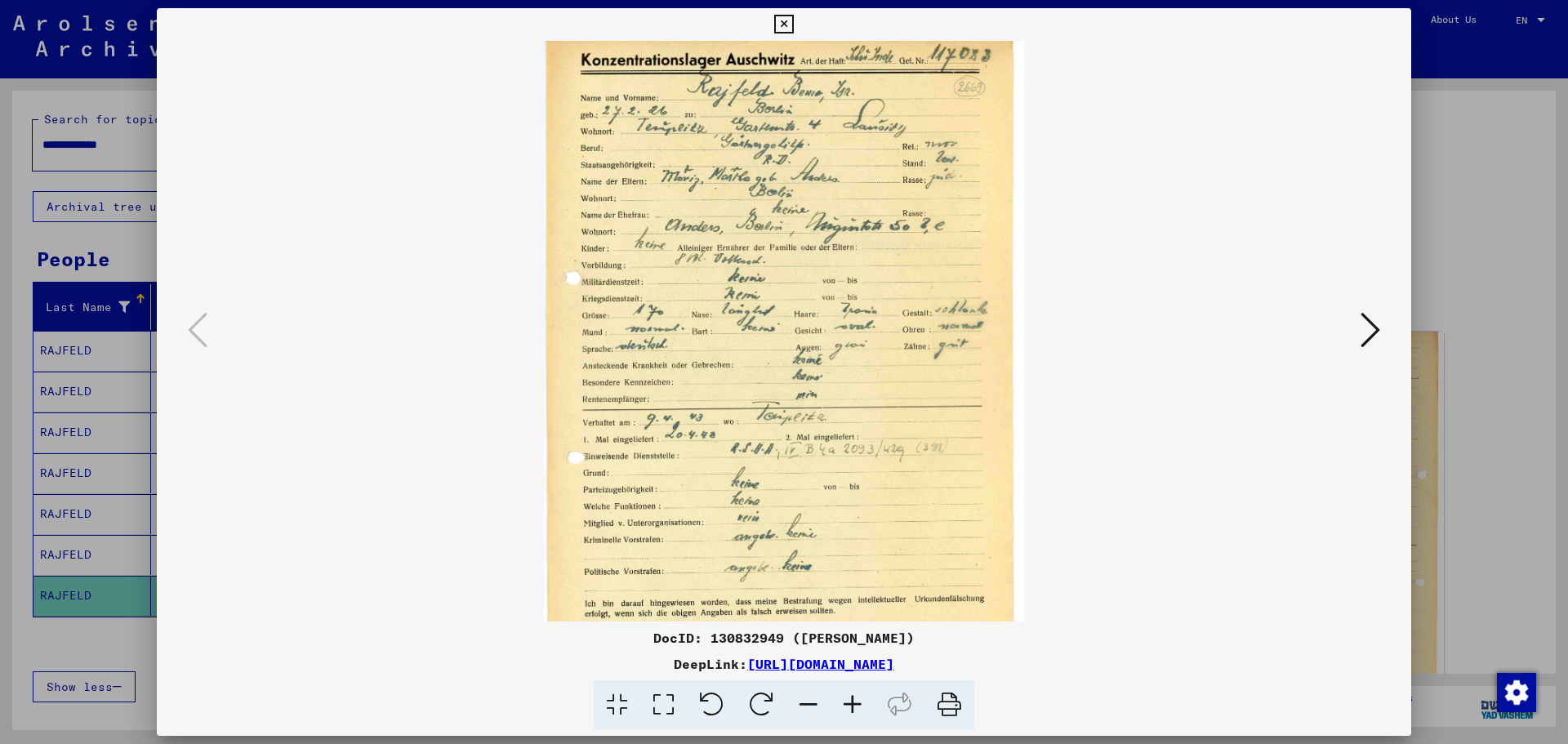
click at [854, 708] on icon at bounding box center [852, 705] width 44 height 50
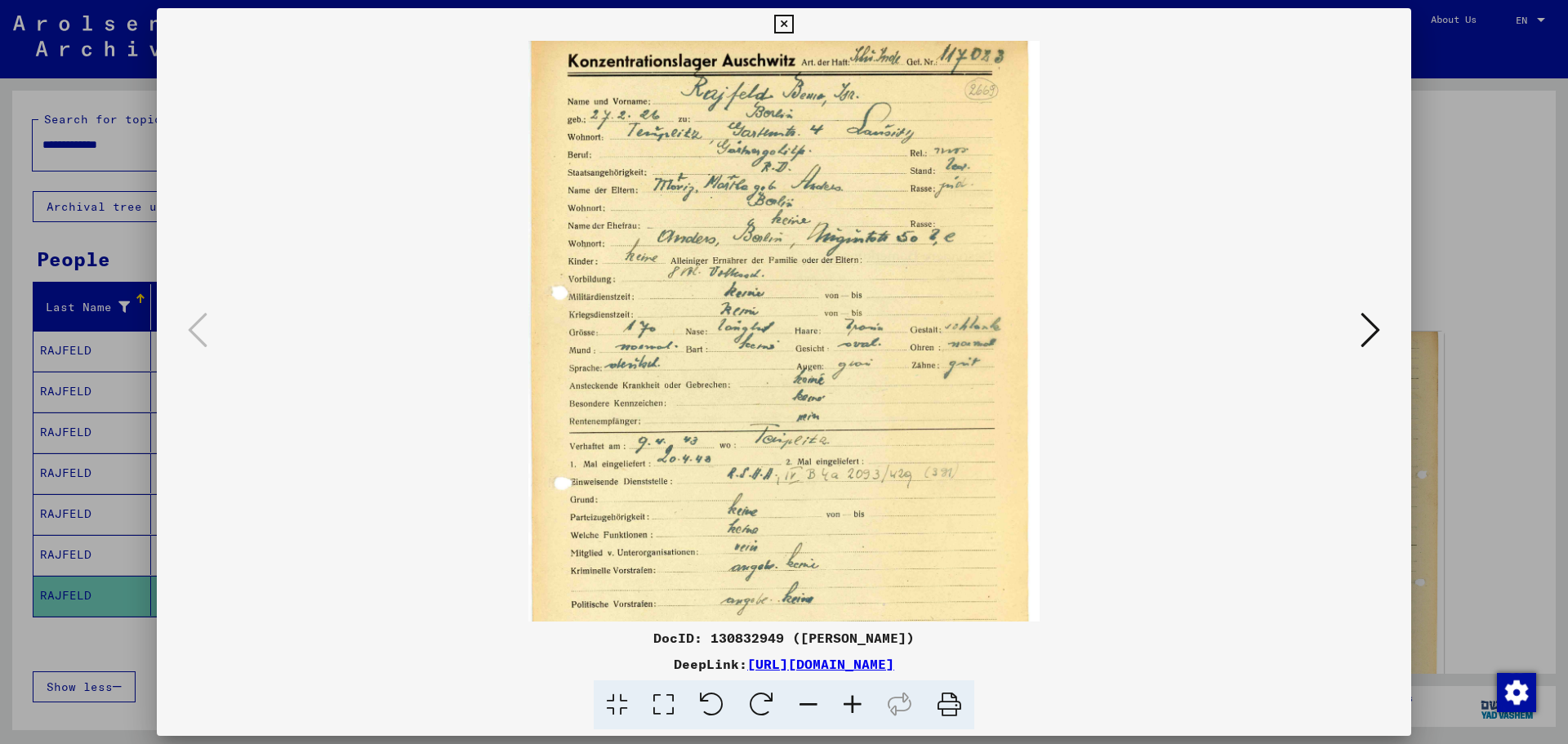
click at [854, 708] on icon at bounding box center [852, 705] width 44 height 50
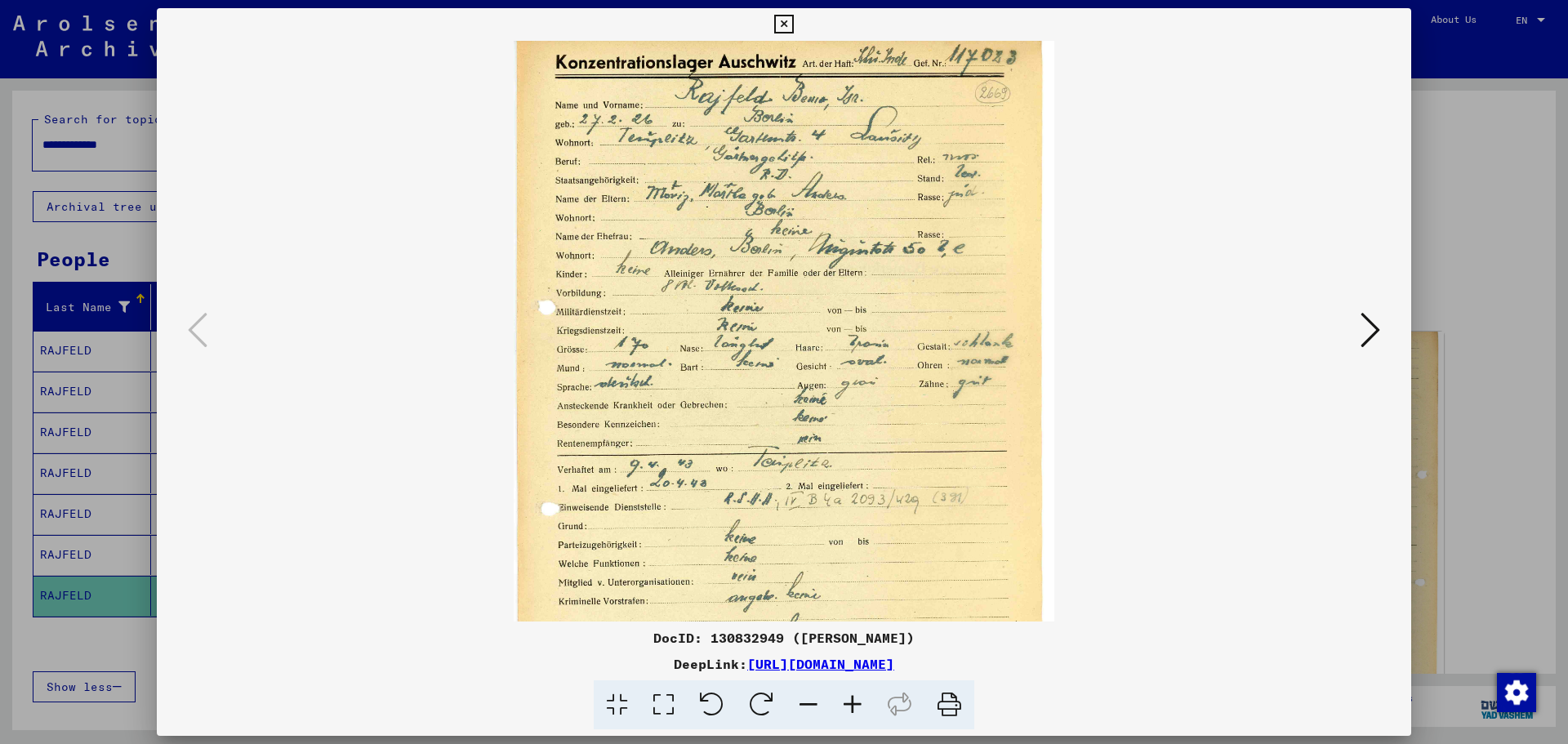
click at [854, 708] on icon at bounding box center [852, 705] width 44 height 50
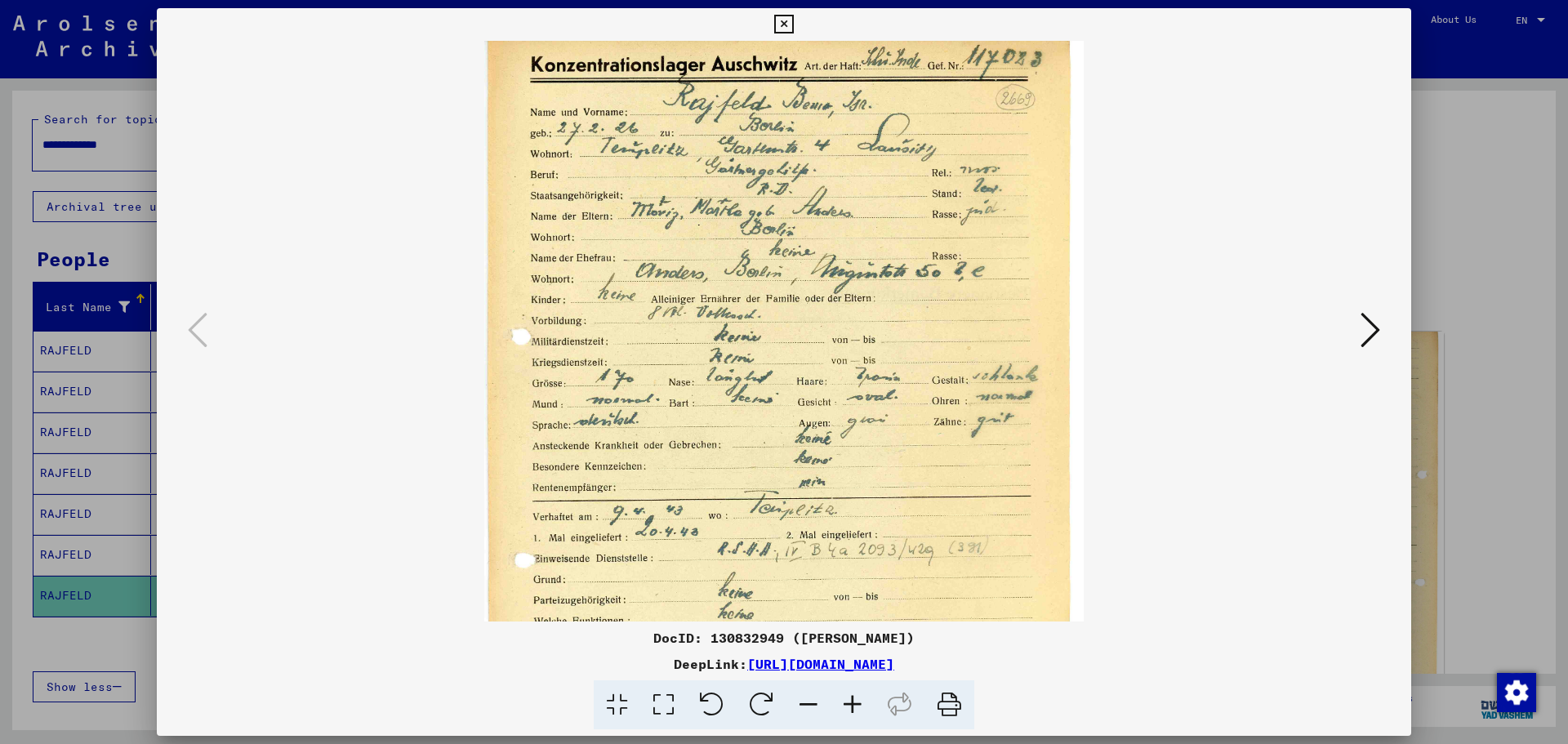
click at [854, 708] on icon at bounding box center [852, 705] width 44 height 50
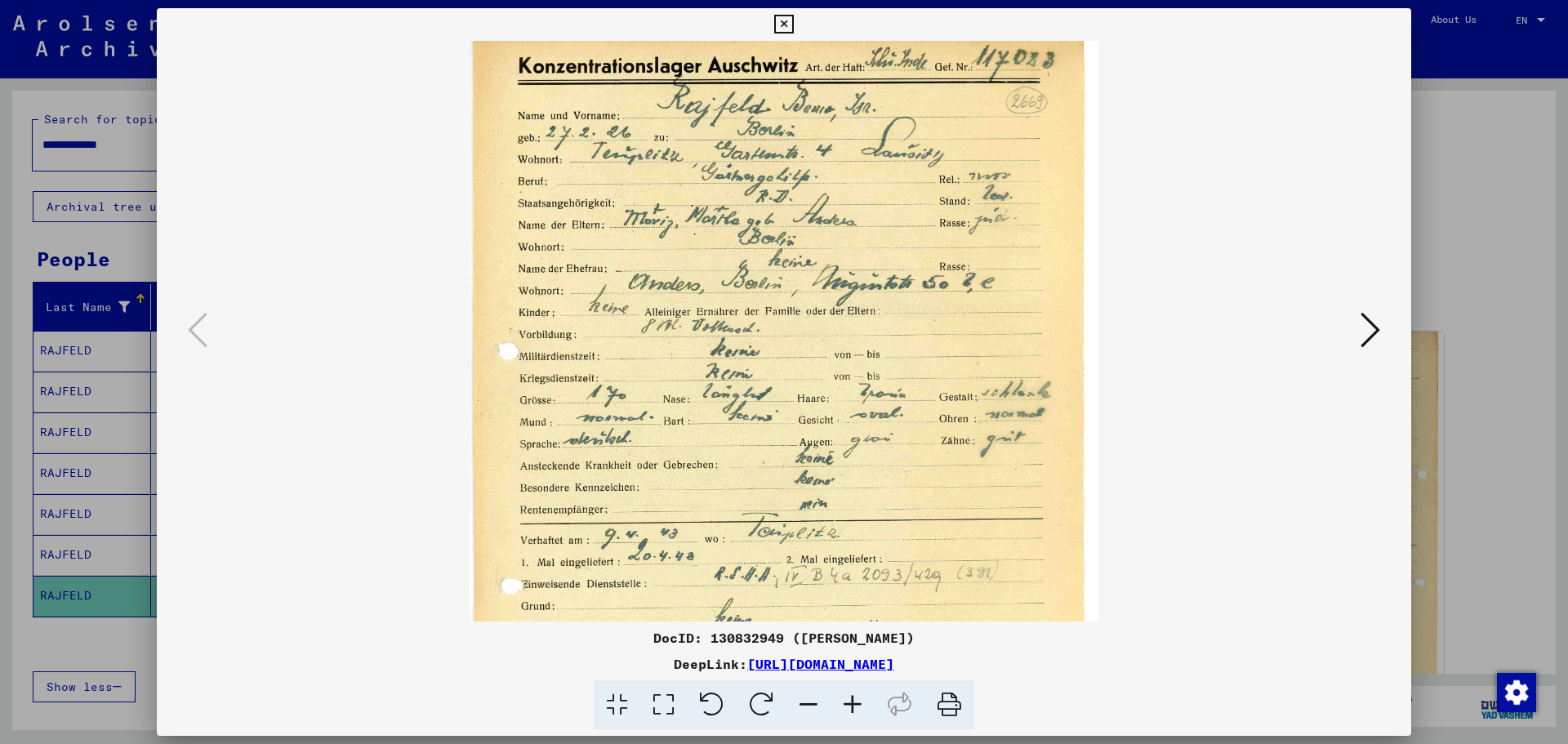
drag, startPoint x: 828, startPoint y: 581, endPoint x: 785, endPoint y: 495, distance: 96.2
click at [785, 495] on img at bounding box center [784, 474] width 629 height 866
click at [784, 24] on icon at bounding box center [783, 24] width 19 height 20
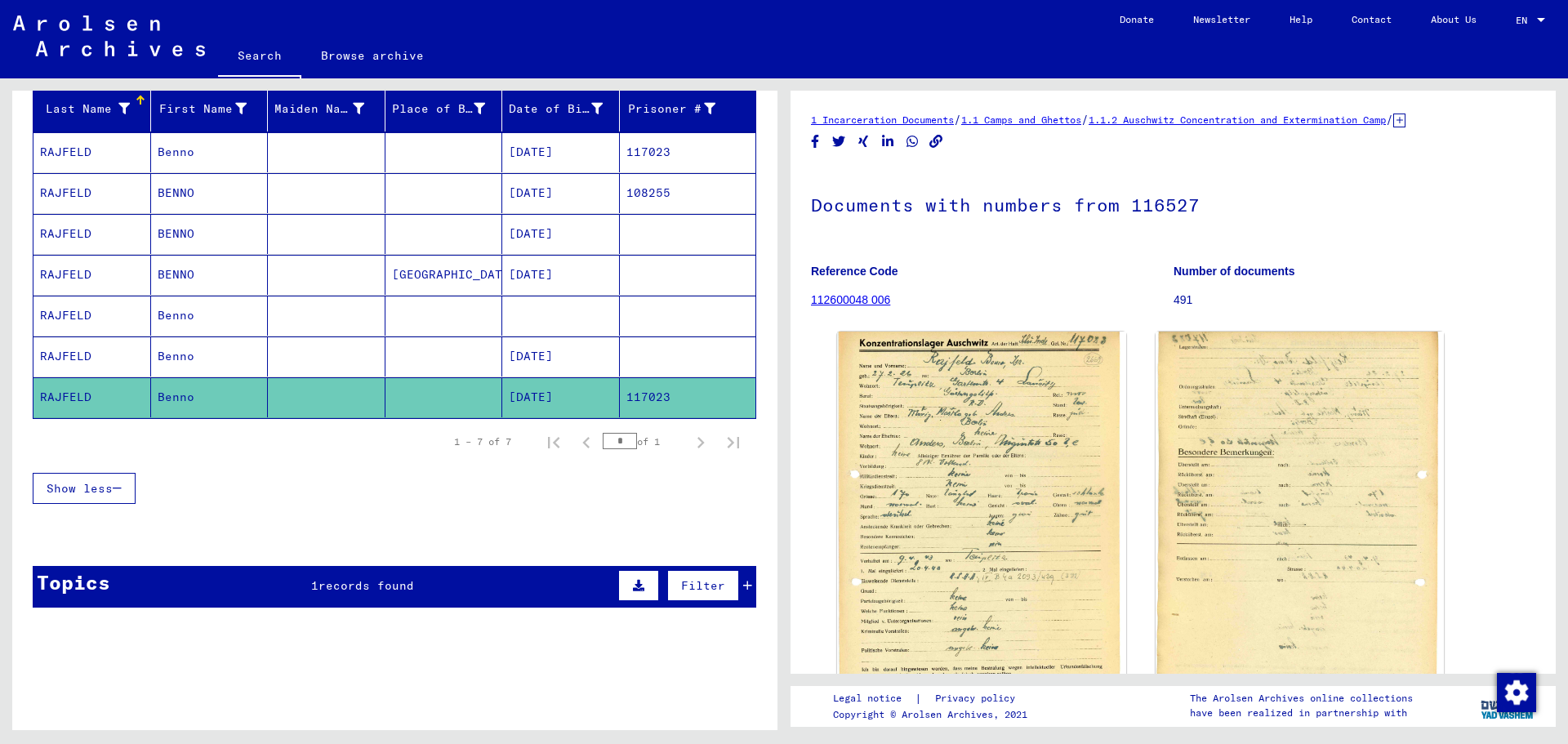
scroll to position [205, 0]
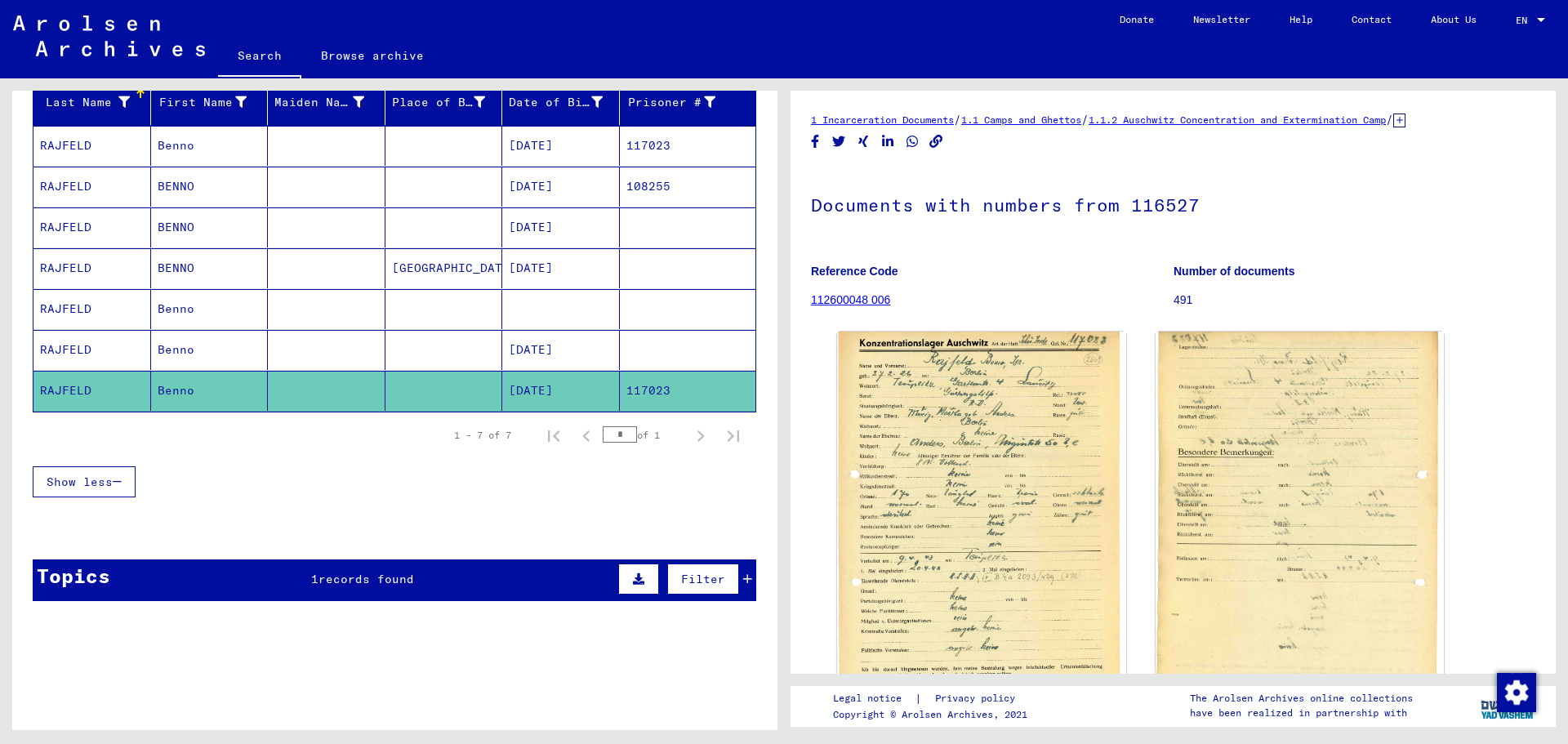
click at [426, 574] on div "Topics 1 records found Filter" at bounding box center [395, 581] width 724 height 42
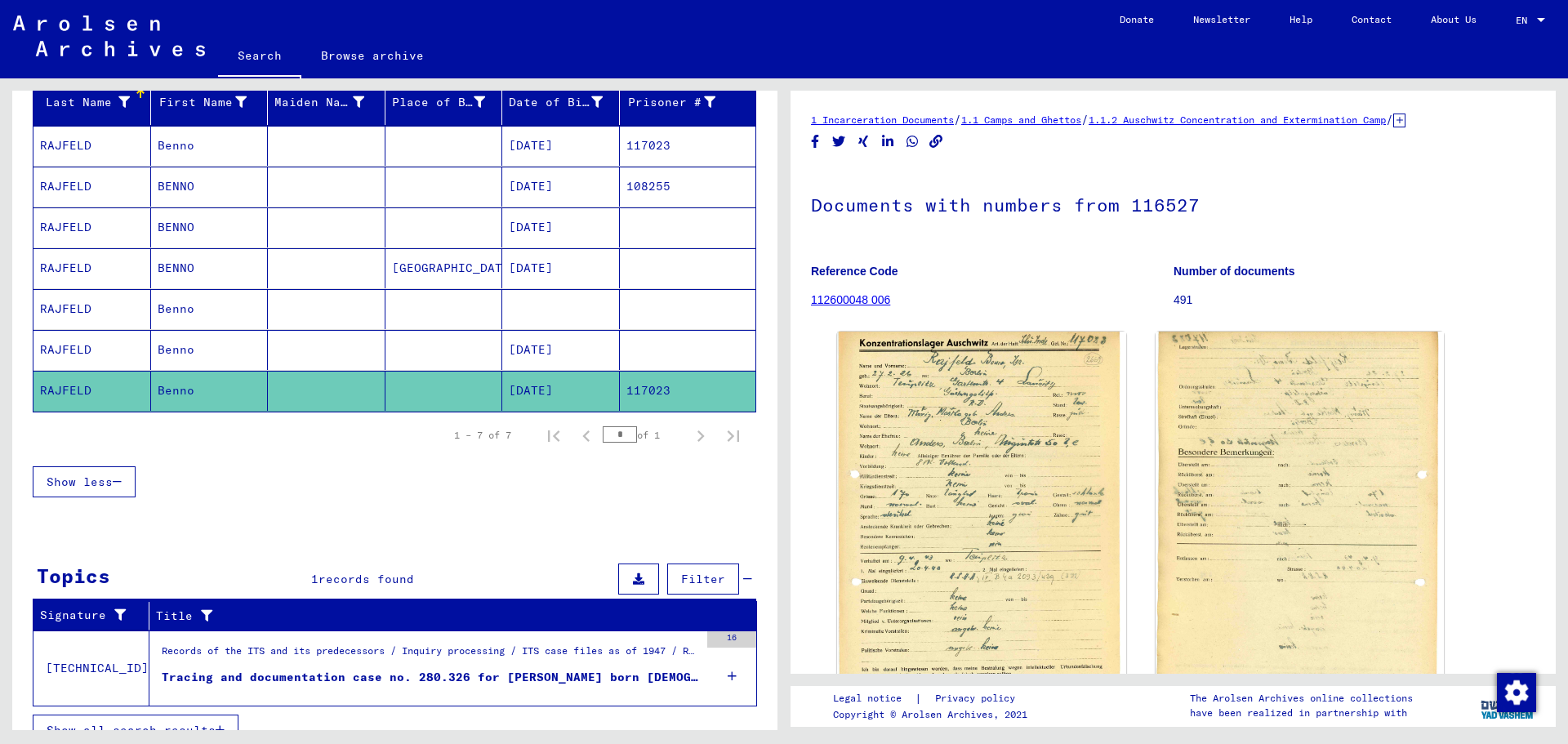
click at [404, 671] on div "Tracing and documentation case no. 280.326 for [PERSON_NAME] born [DEMOGRAPHIC_…" at bounding box center [430, 677] width 537 height 17
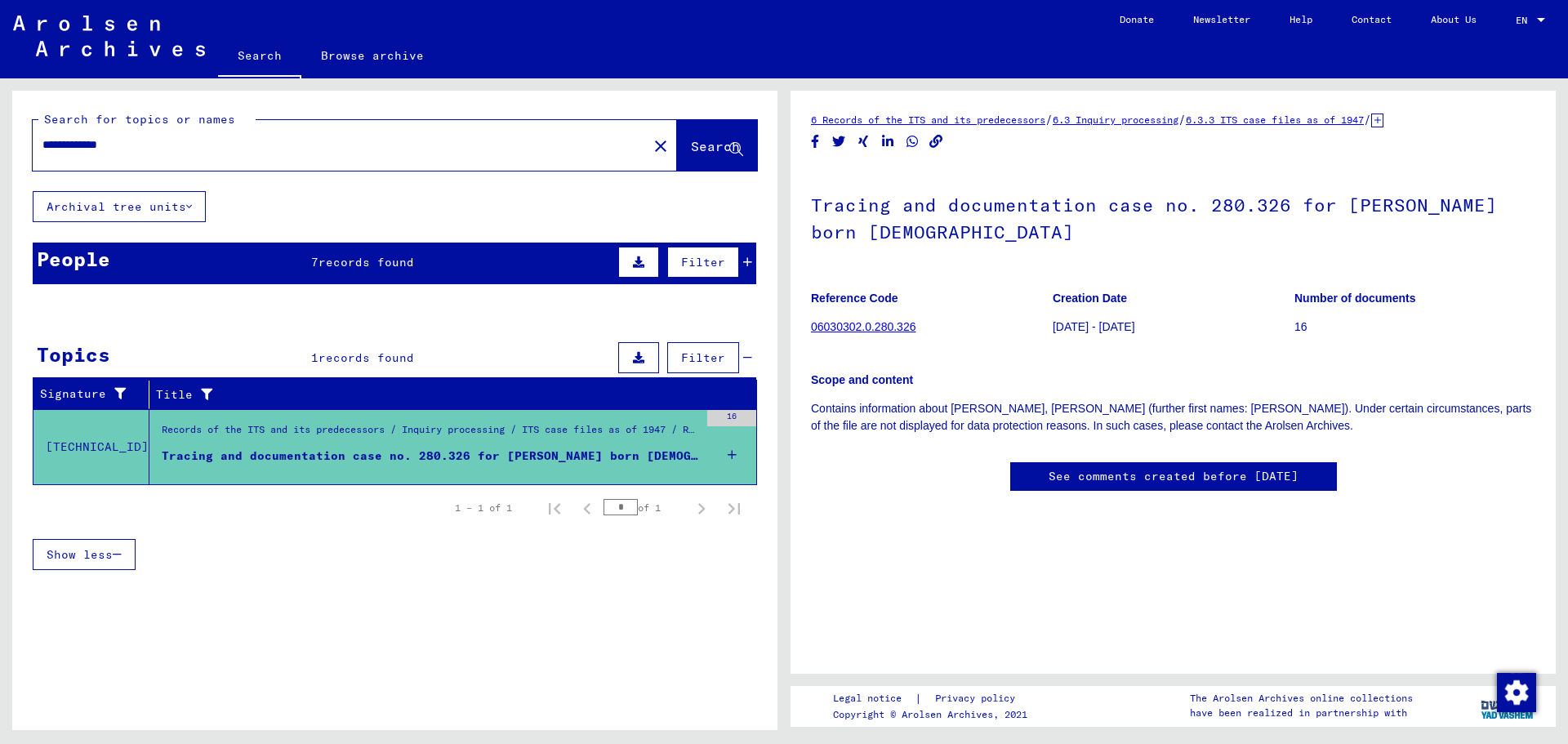
drag, startPoint x: 100, startPoint y: 144, endPoint x: 364, endPoint y: 140, distance: 264.0
click at [364, 140] on input "**********" at bounding box center [340, 144] width 595 height 17
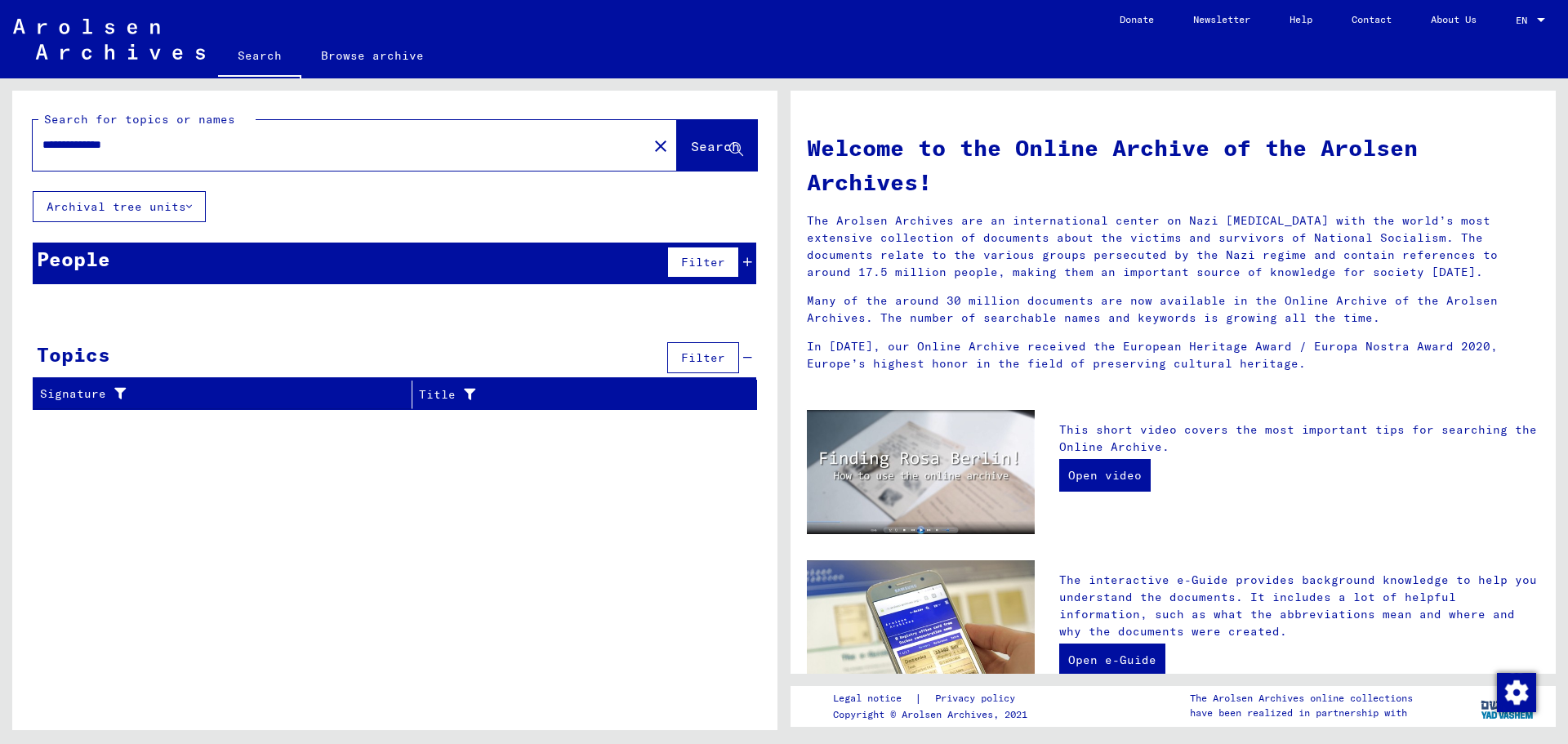
click at [135, 149] on input "**********" at bounding box center [335, 144] width 585 height 17
drag, startPoint x: 140, startPoint y: 147, endPoint x: 102, endPoint y: 144, distance: 38.1
click at [102, 144] on input "**********" at bounding box center [335, 144] width 585 height 17
type input "**********"
click at [260, 259] on div "People 1 records found Filter" at bounding box center [395, 263] width 724 height 42
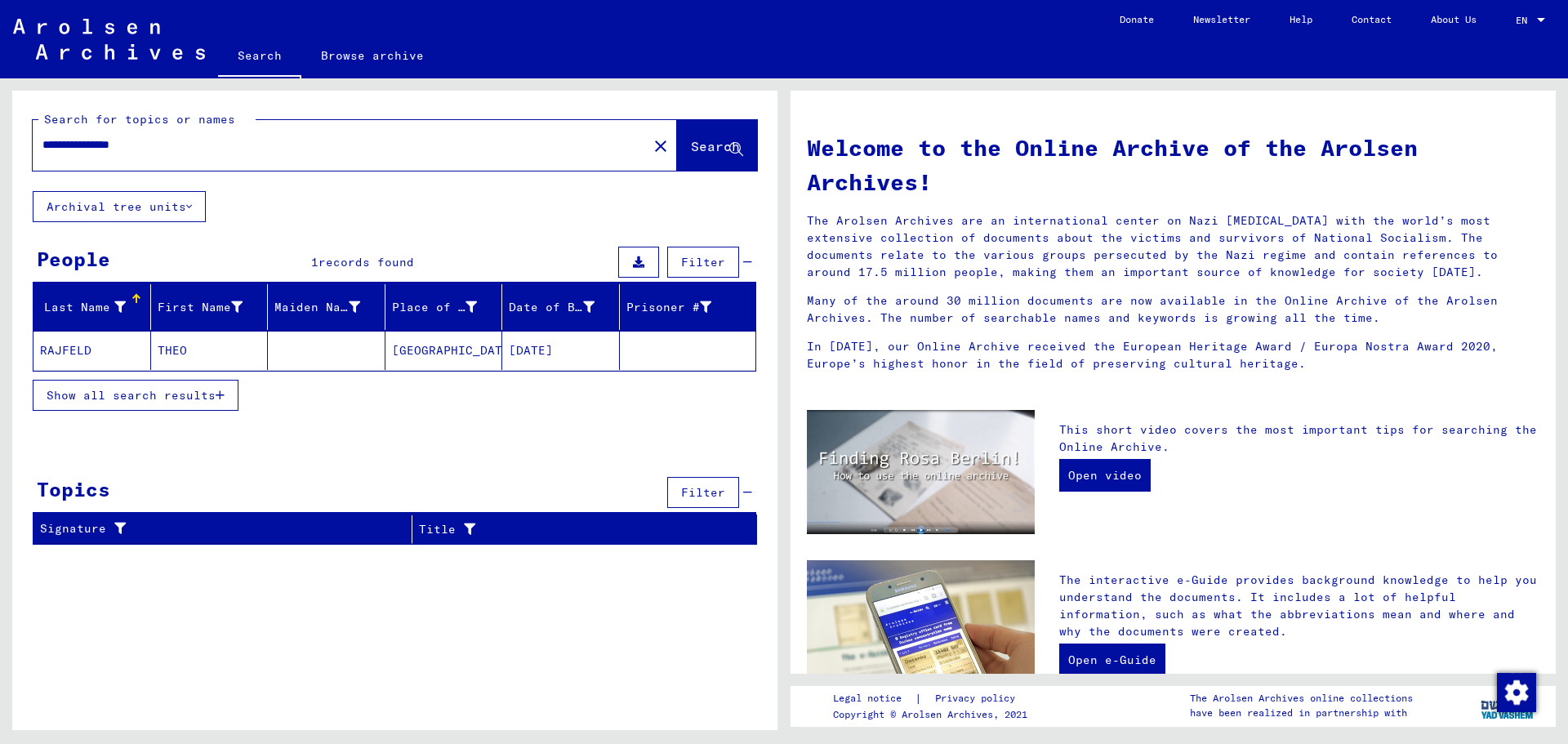
click at [201, 354] on mat-cell "THEO" at bounding box center [211, 350] width 118 height 39
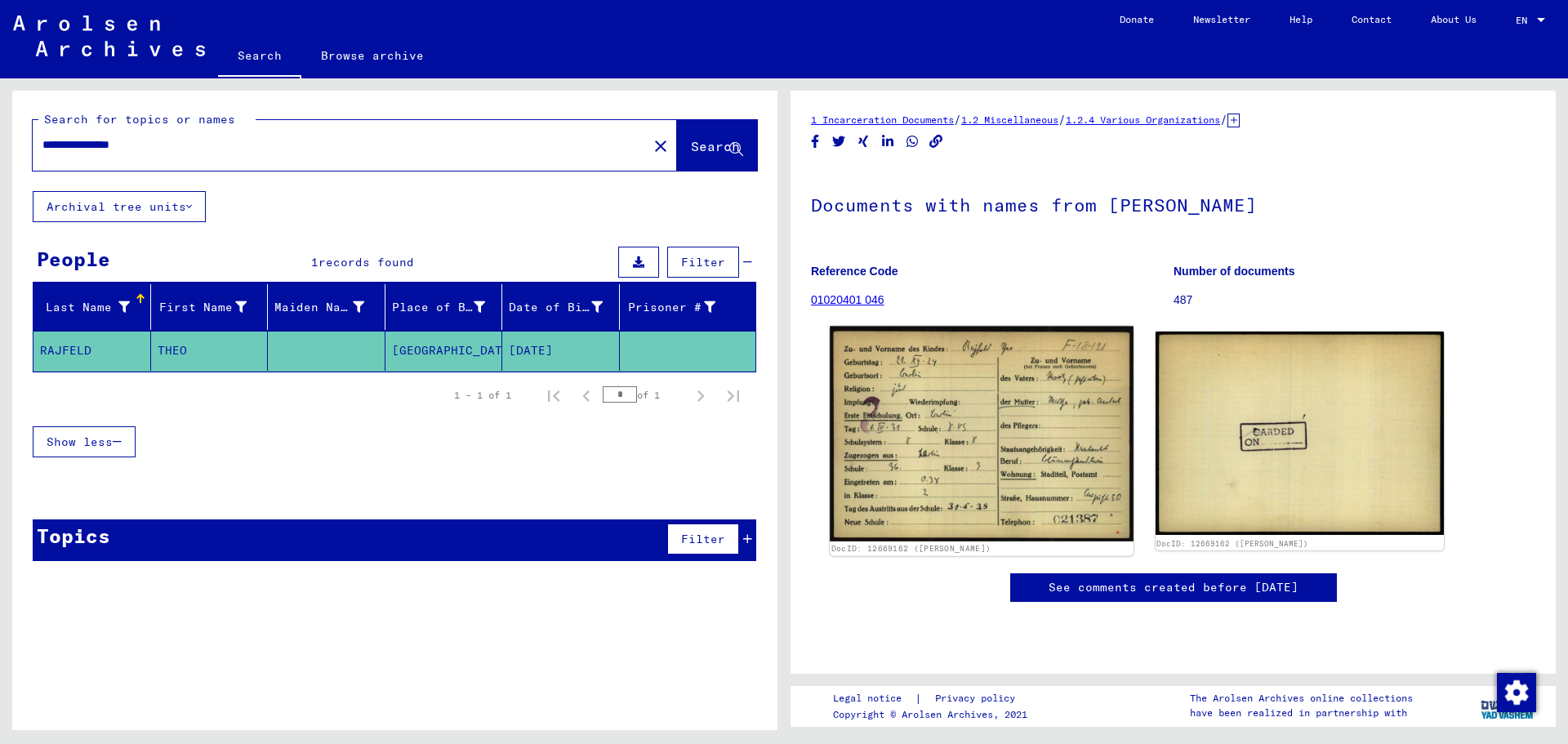
click at [989, 407] on img at bounding box center [982, 435] width 303 height 216
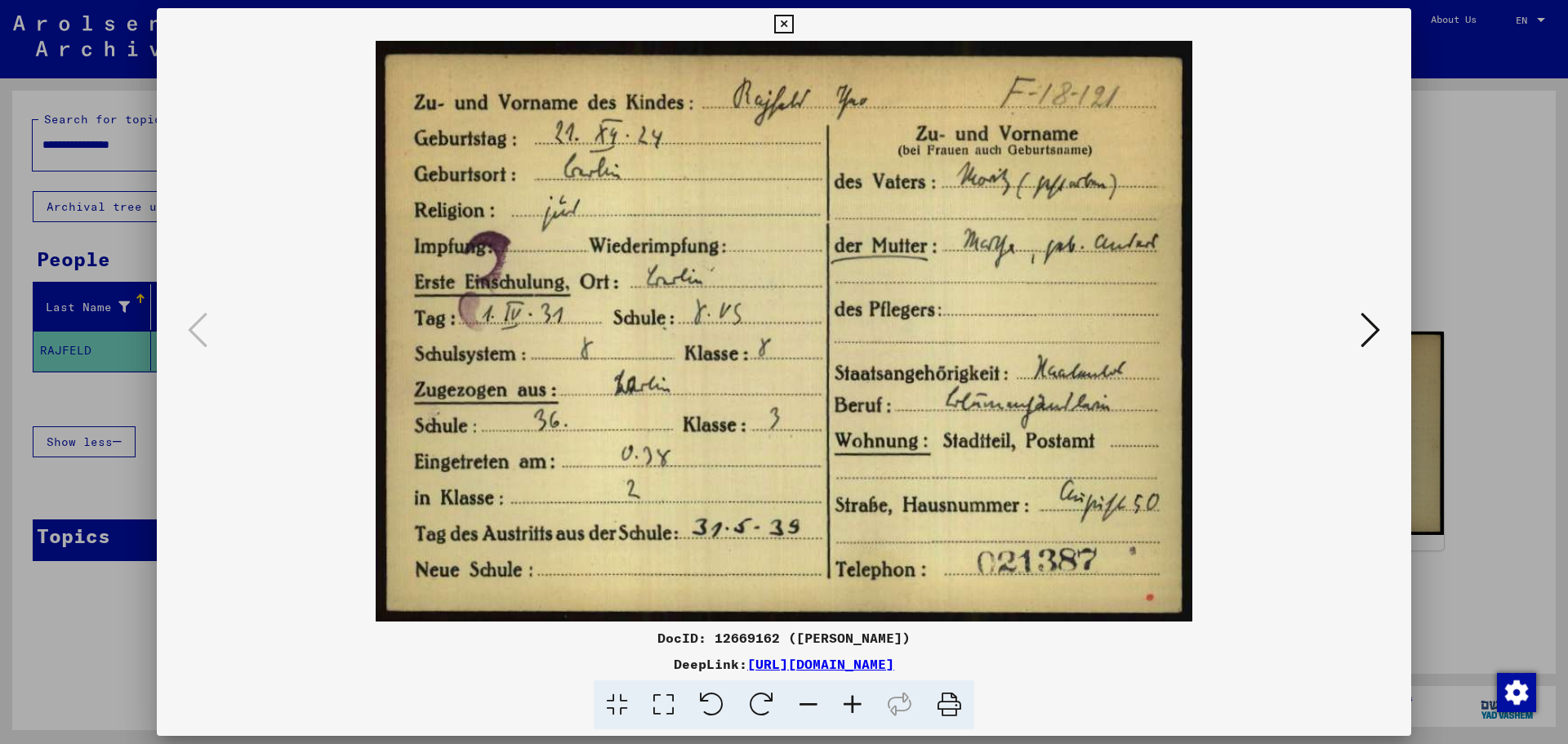
click at [787, 23] on icon at bounding box center [783, 24] width 19 height 20
